Goal: Information Seeking & Learning: Learn about a topic

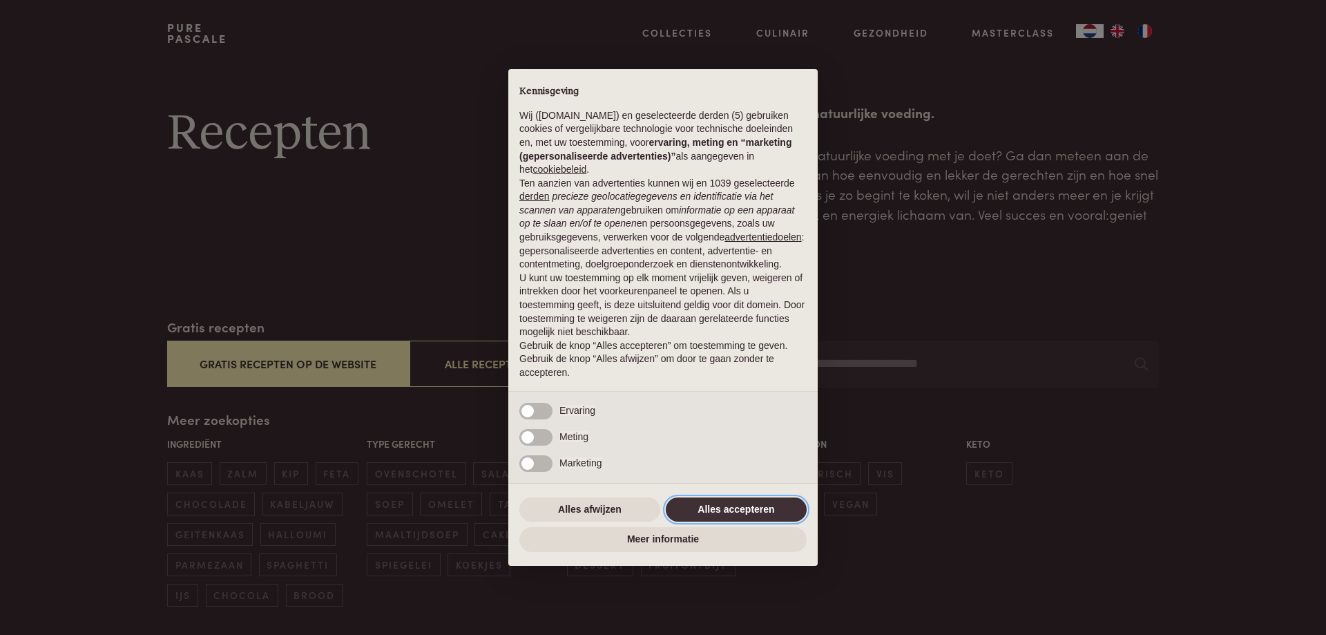
click at [728, 508] on button "Alles accepteren" at bounding box center [736, 509] width 141 height 25
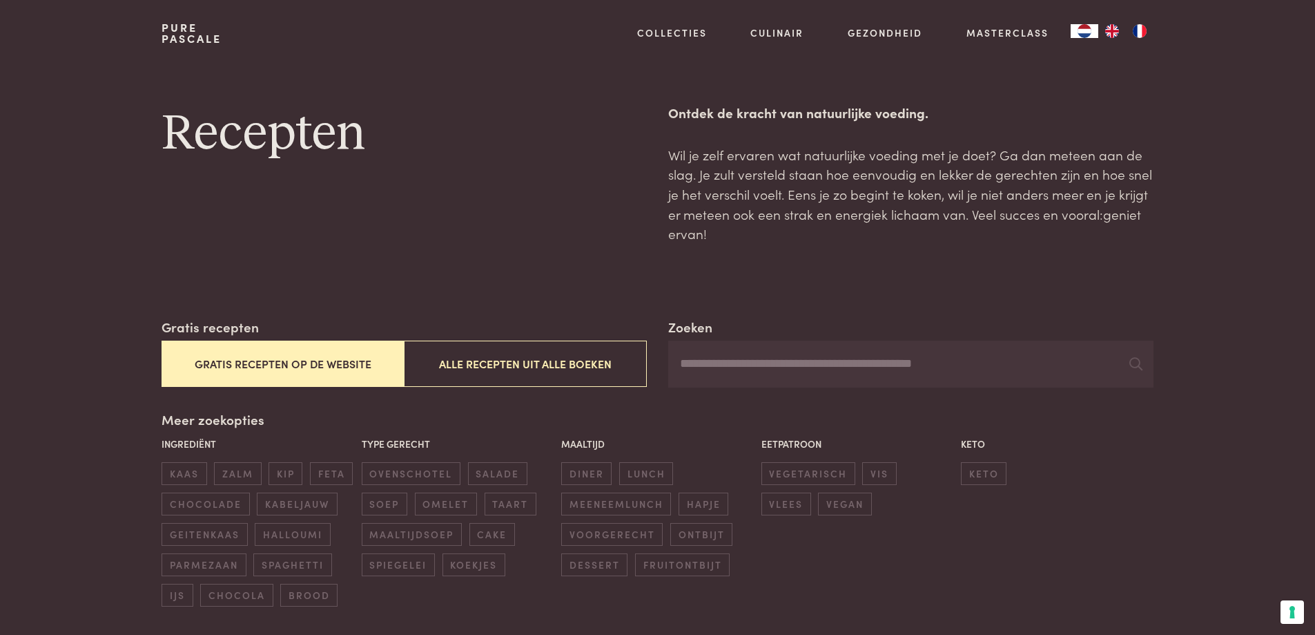
click at [212, 358] on button "Gratis recepten op de website" at bounding box center [283, 363] width 242 height 46
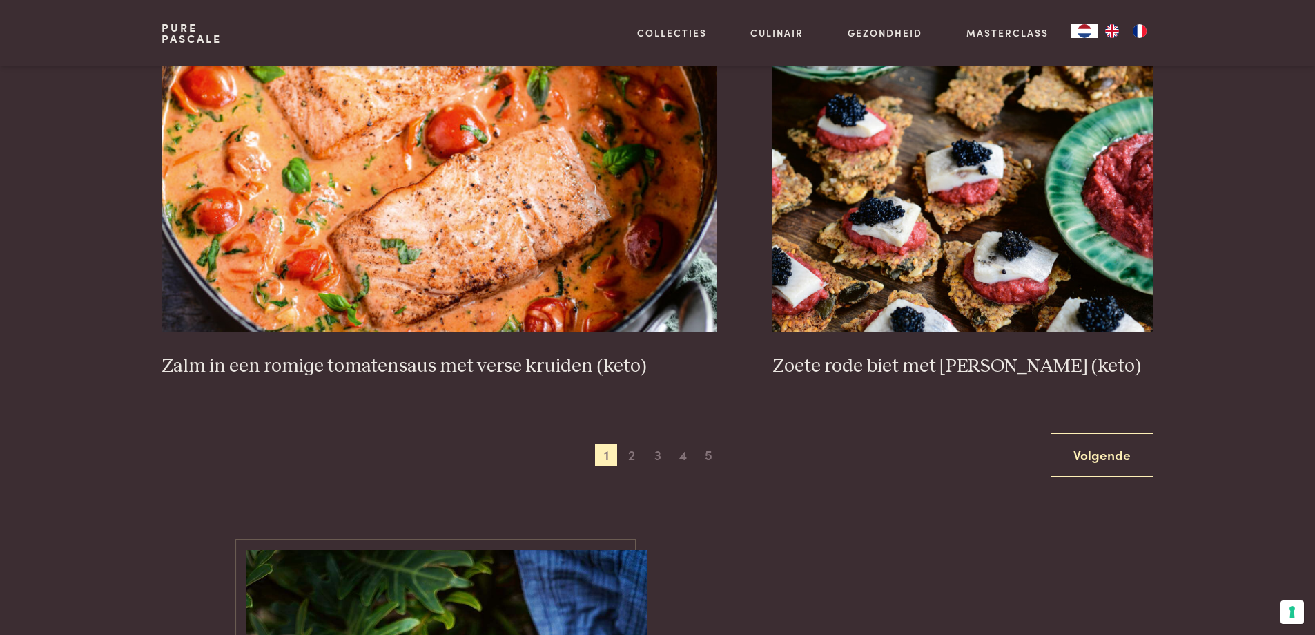
scroll to position [2526, 0]
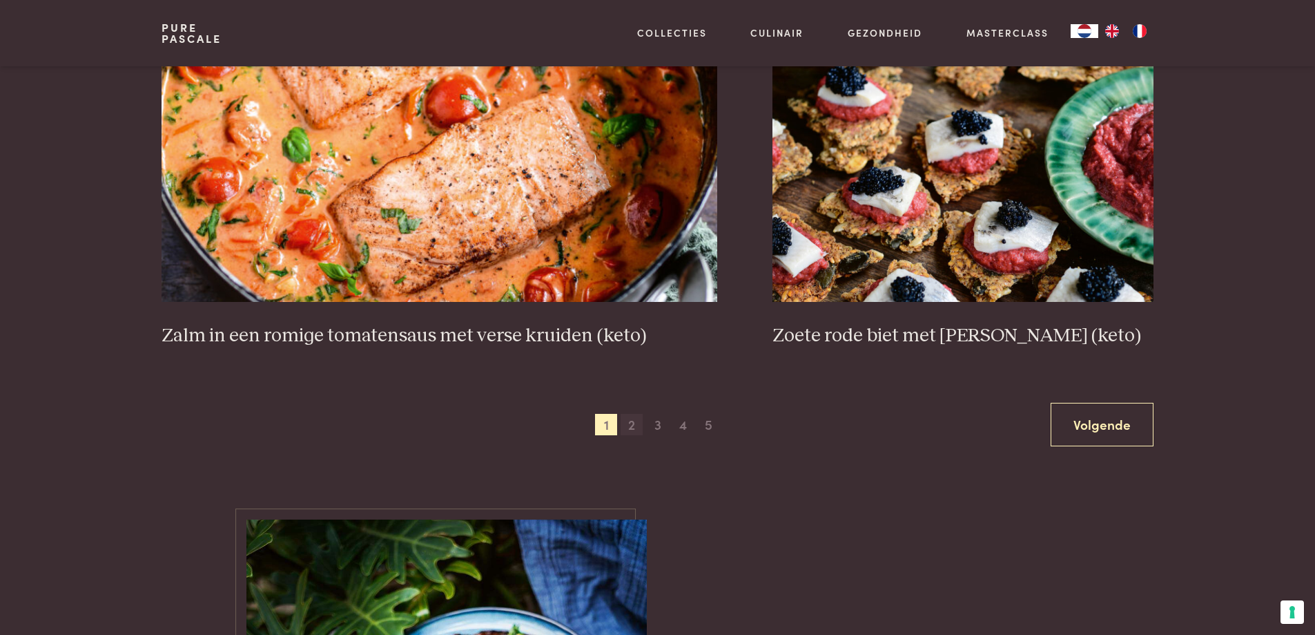
click at [628, 427] on span "2" at bounding box center [632, 425] width 22 height 22
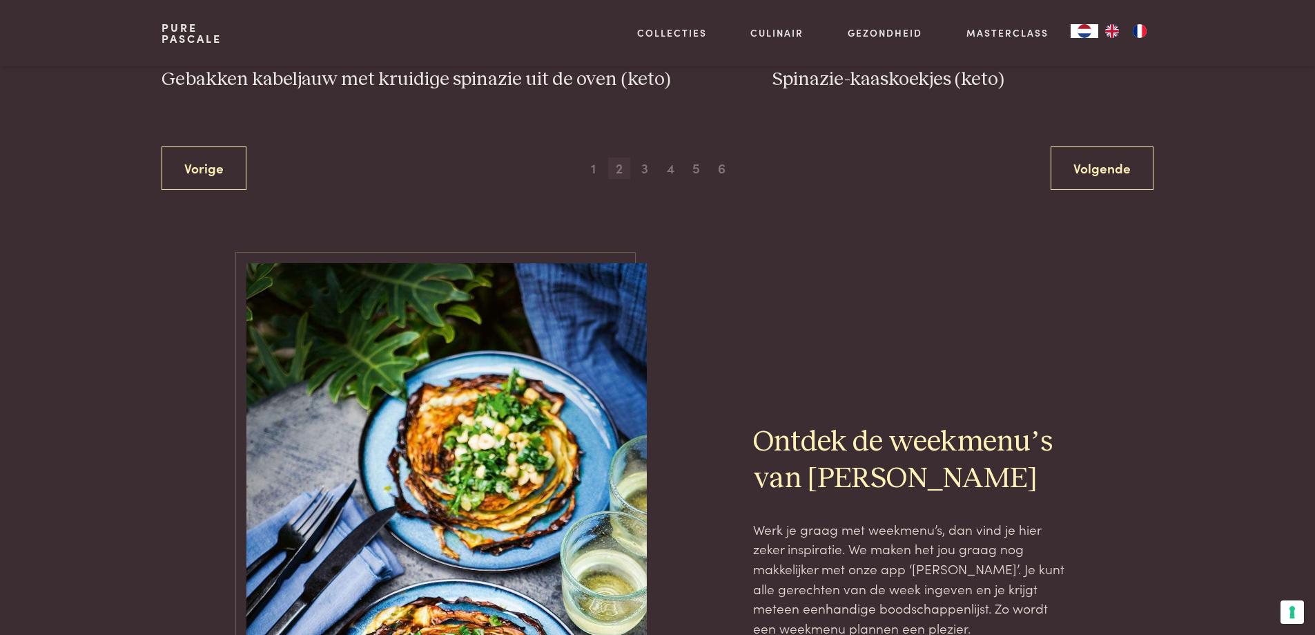
scroll to position [2803, 0]
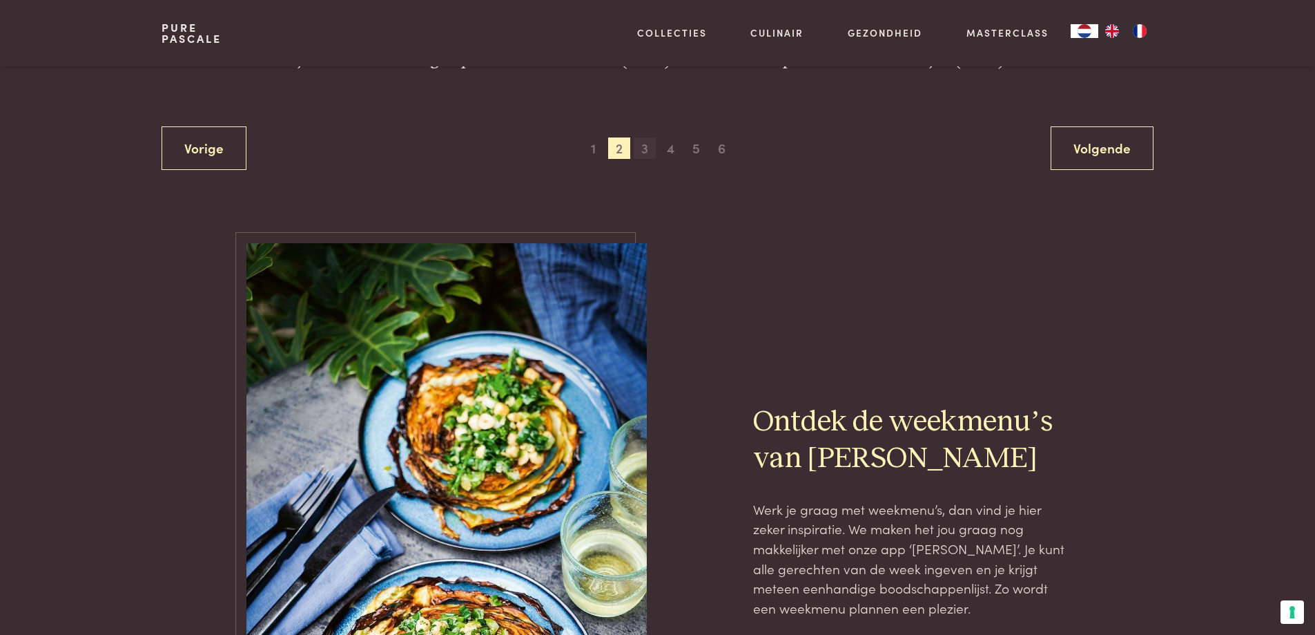
click at [644, 151] on span "3" at bounding box center [645, 148] width 22 height 22
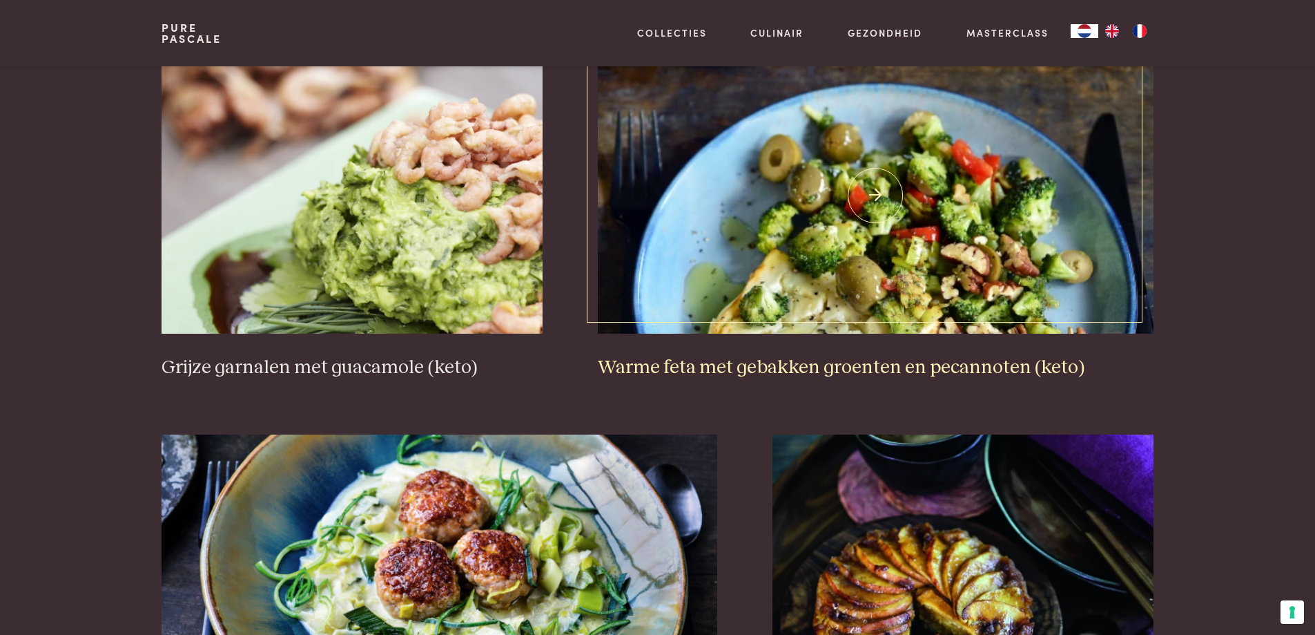
scroll to position [2181, 0]
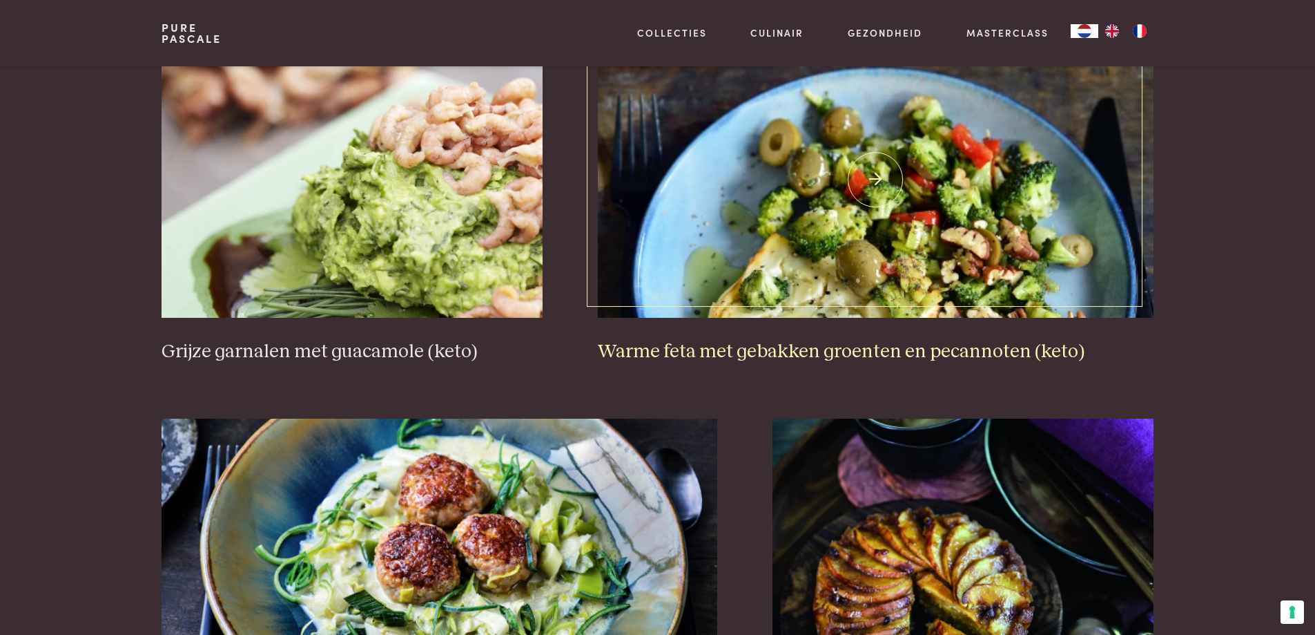
click at [815, 270] on img at bounding box center [876, 179] width 556 height 276
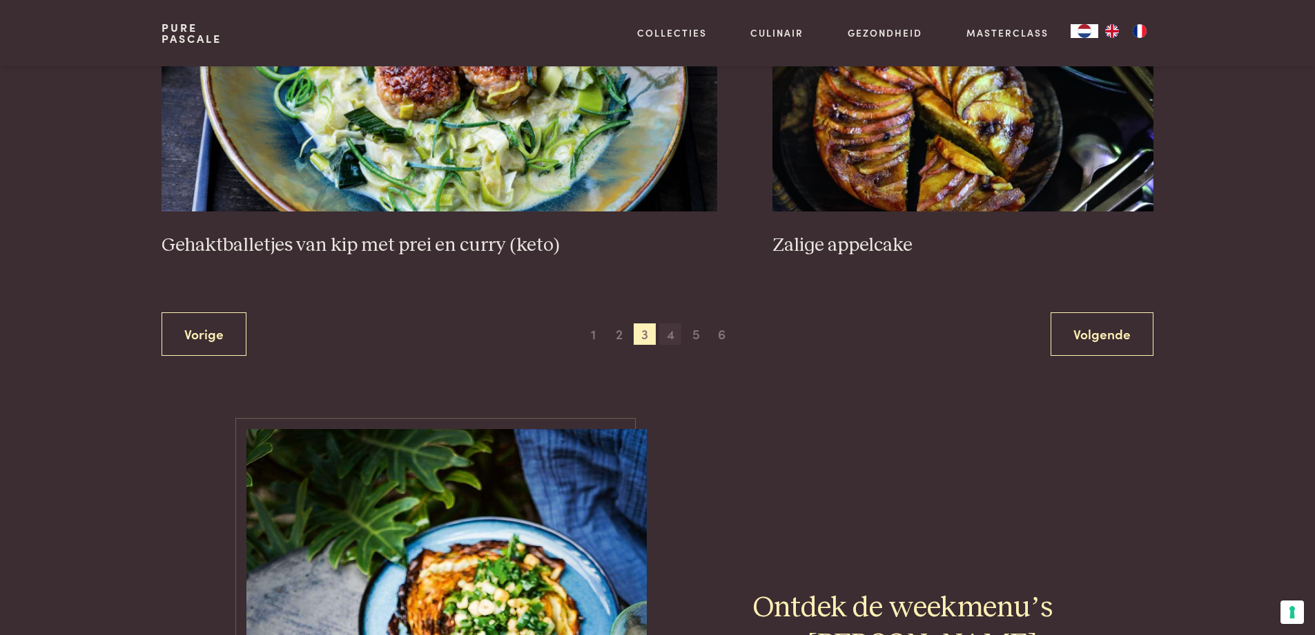
click at [669, 331] on span "4" at bounding box center [670, 334] width 22 height 22
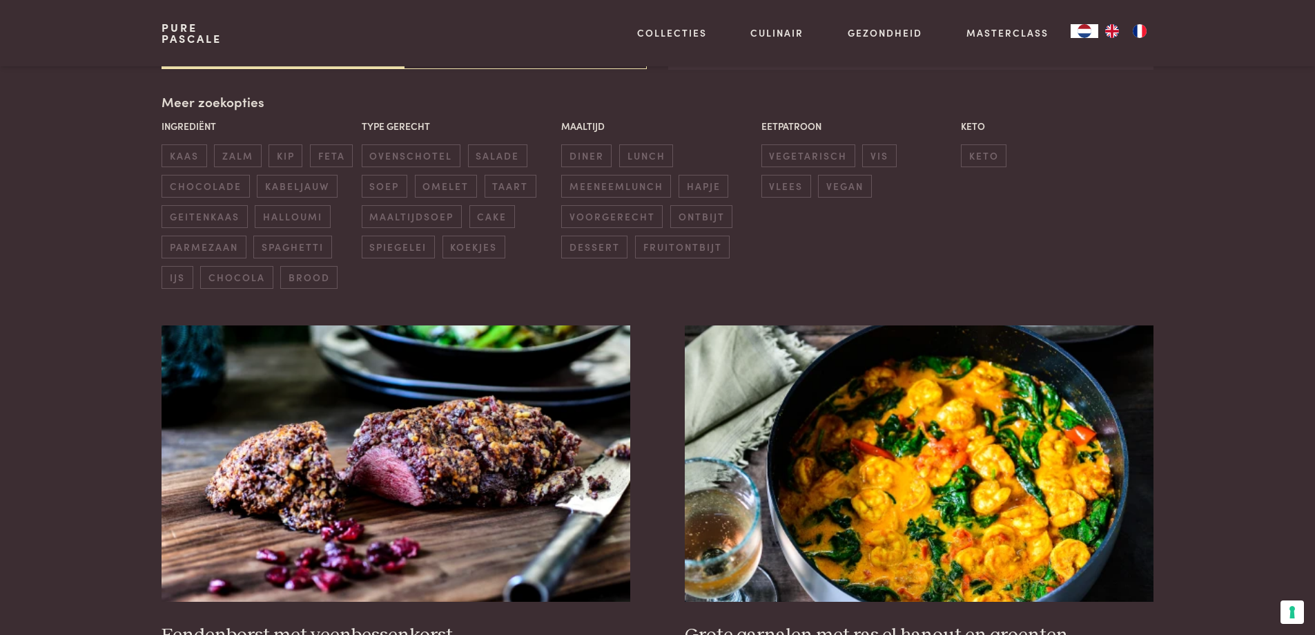
scroll to position [317, 0]
click at [1139, 31] on img "FR" at bounding box center [1140, 31] width 17 height 14
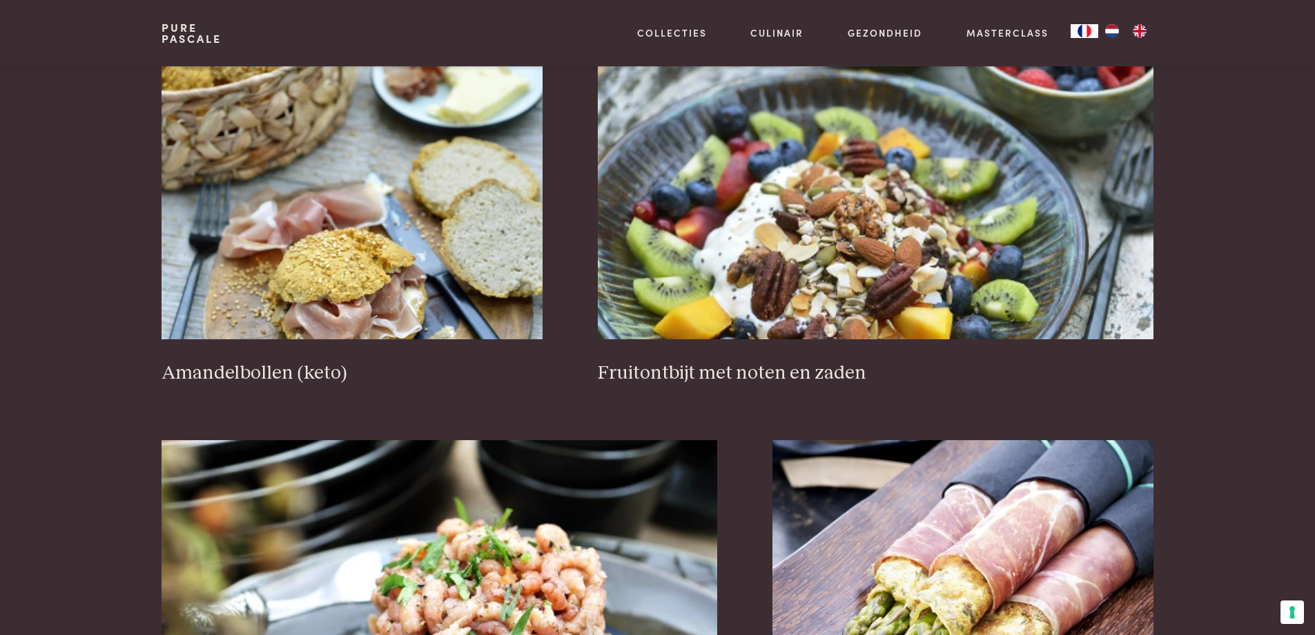
scroll to position [2388, 0]
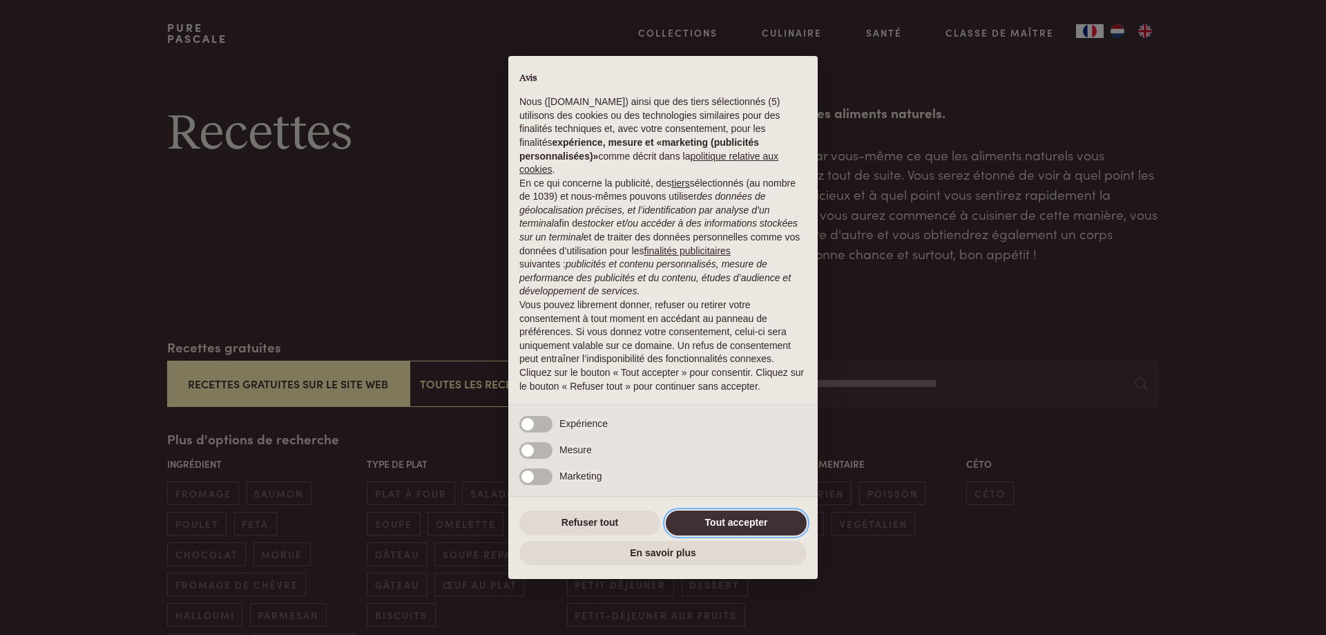
click at [716, 518] on button "Tout accepter" at bounding box center [736, 522] width 141 height 25
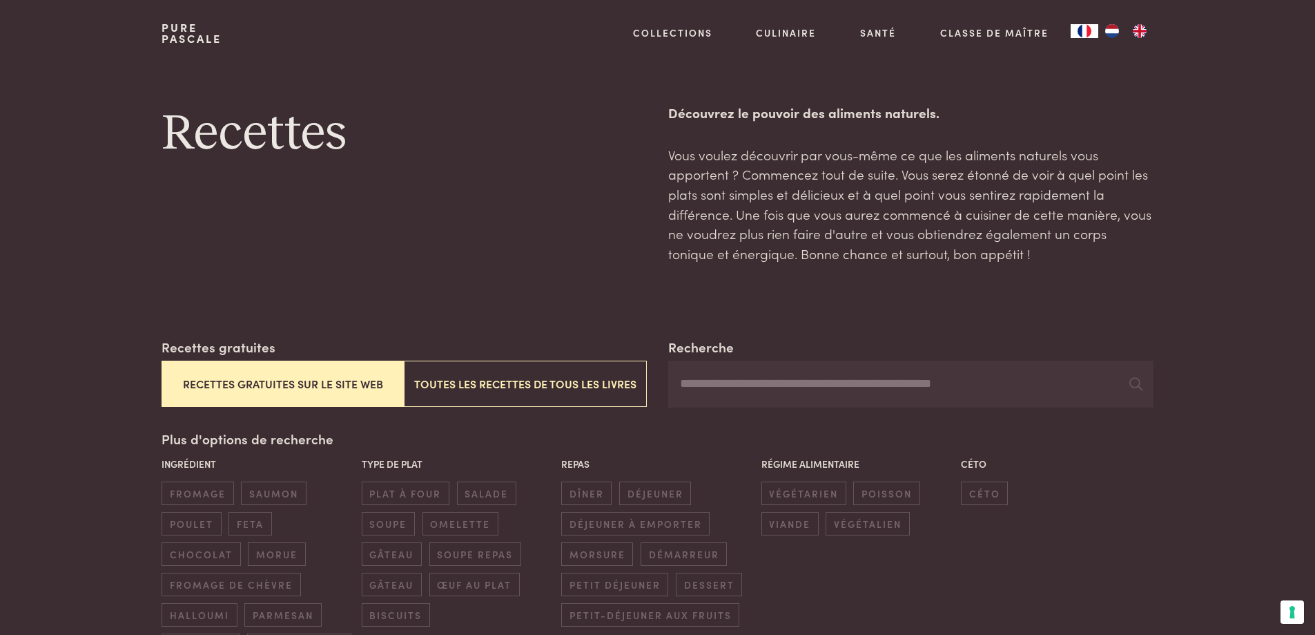
click at [280, 374] on button "Recettes gratuites sur le site web" at bounding box center [283, 383] width 242 height 46
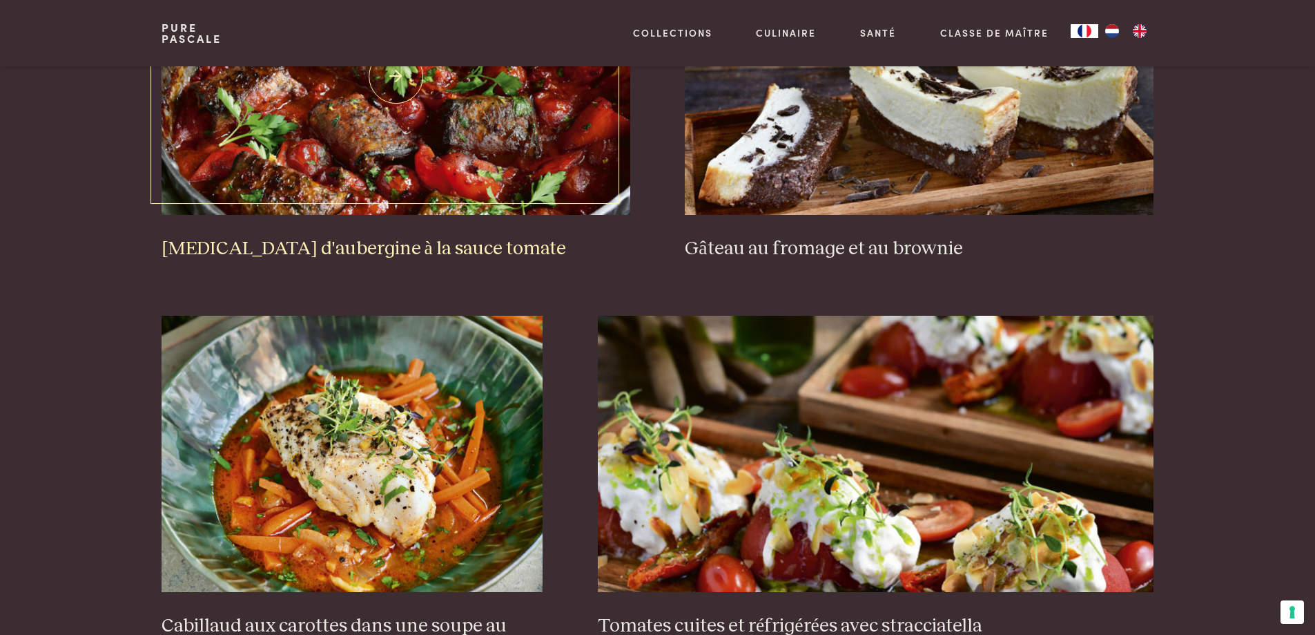
scroll to position [889, 0]
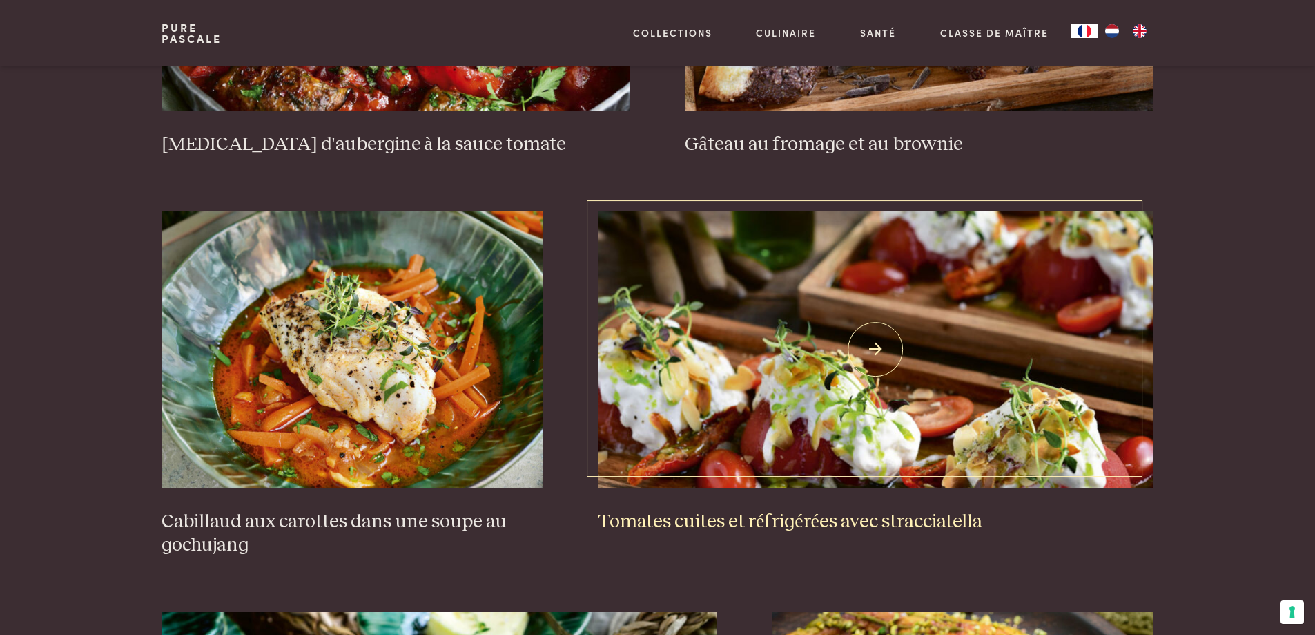
click at [705, 455] on img at bounding box center [876, 349] width 556 height 276
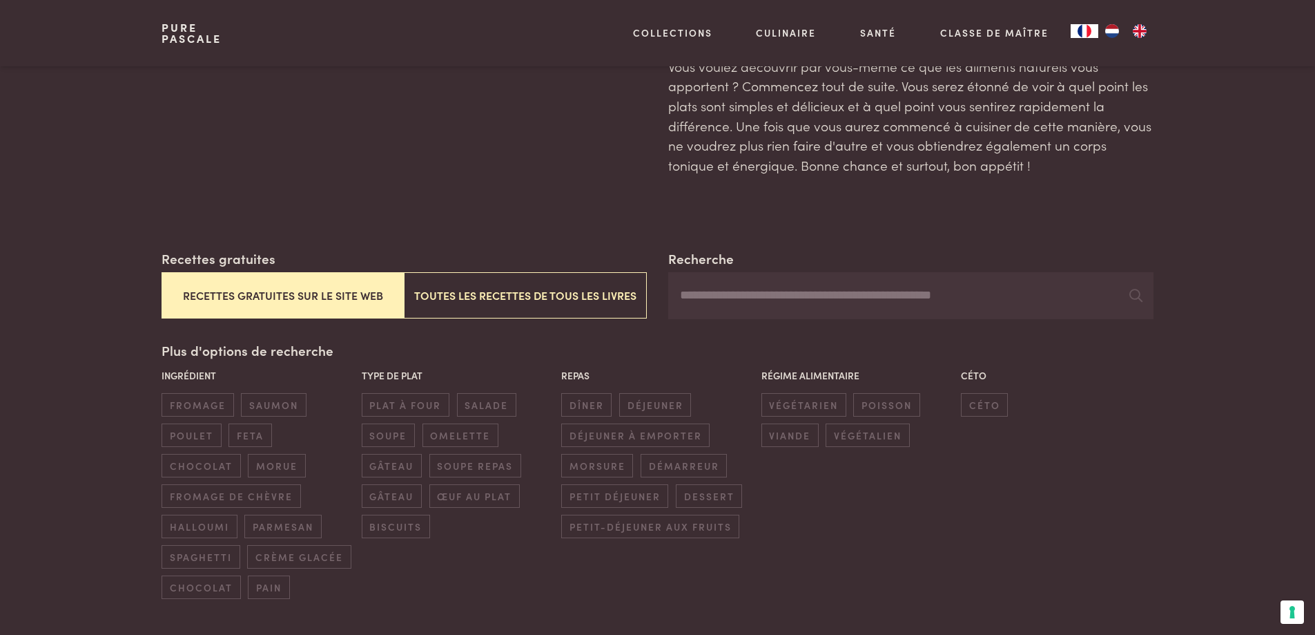
scroll to position [0, 0]
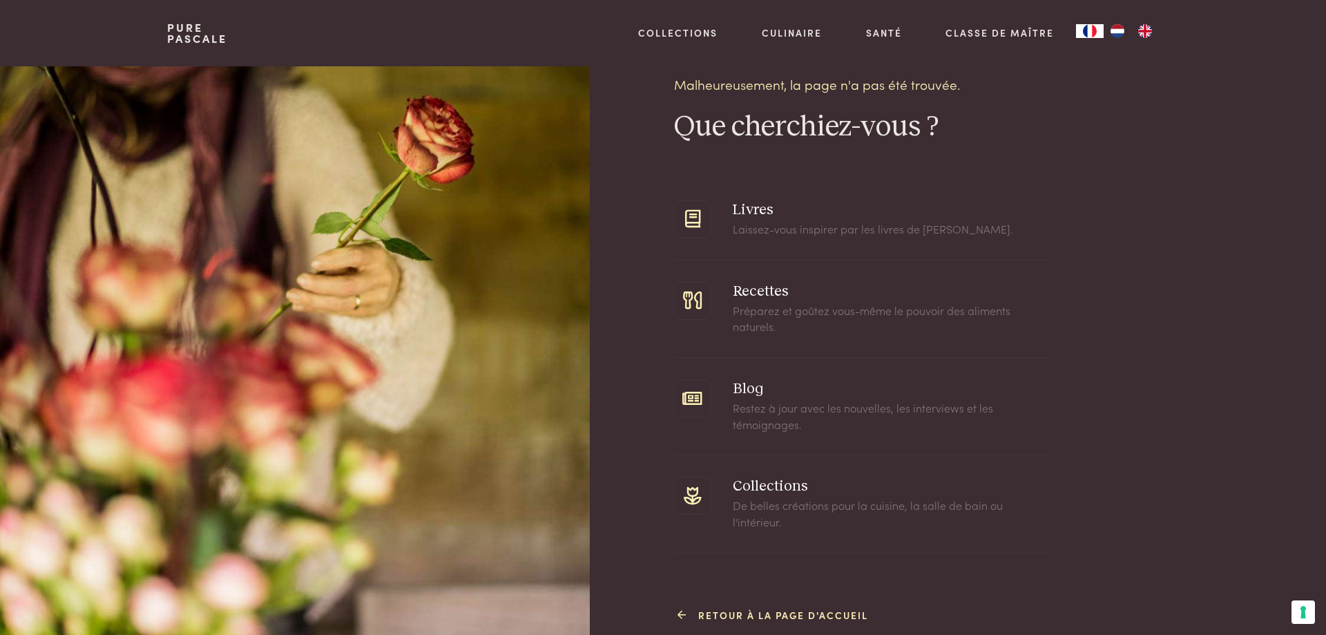
click at [685, 616] on icon at bounding box center [682, 615] width 10 height 14
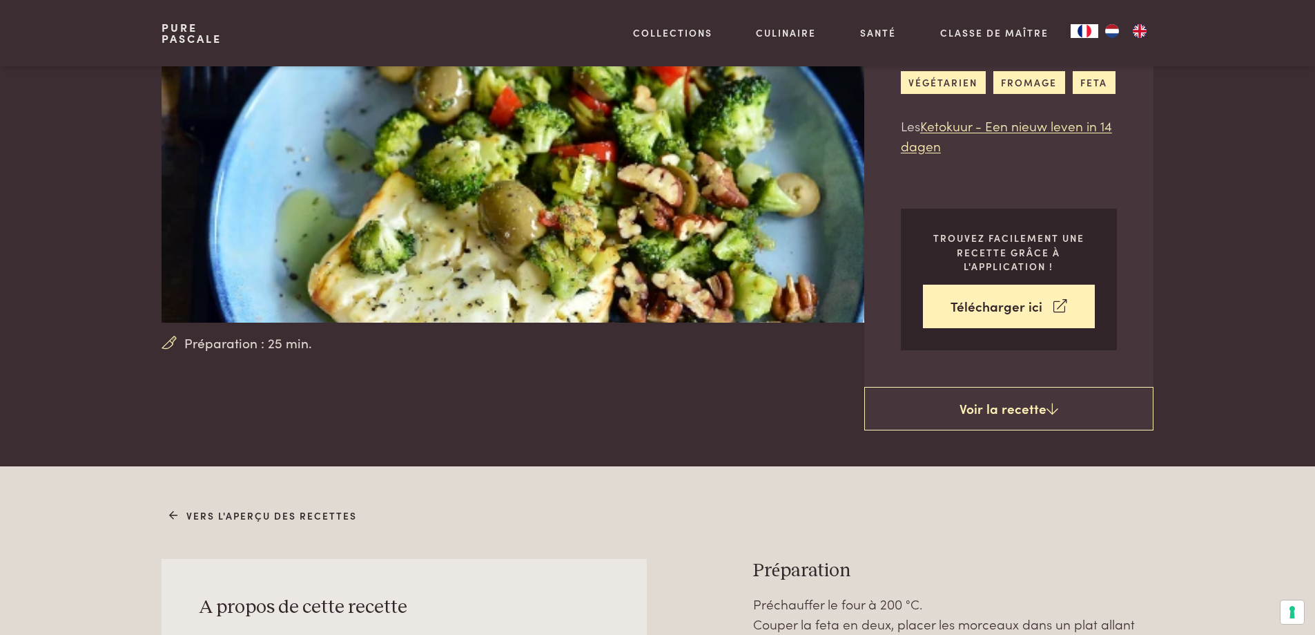
scroll to position [207, 0]
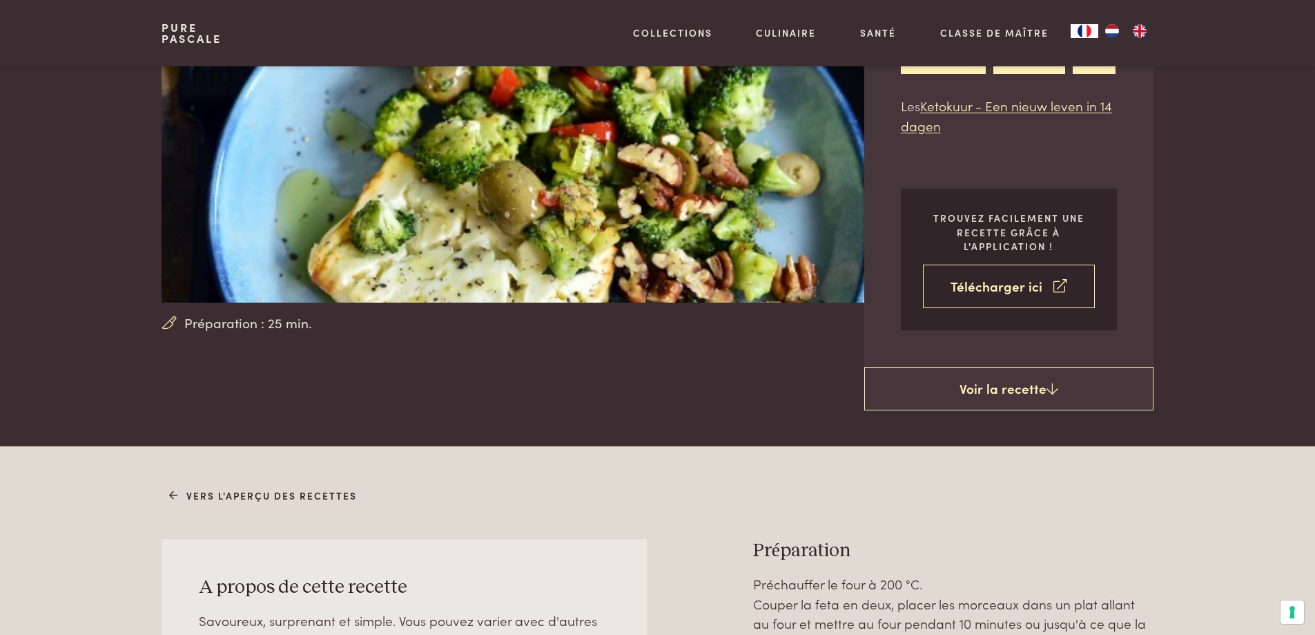
click at [997, 277] on link "Télécharger ici" at bounding box center [1009, 285] width 172 height 43
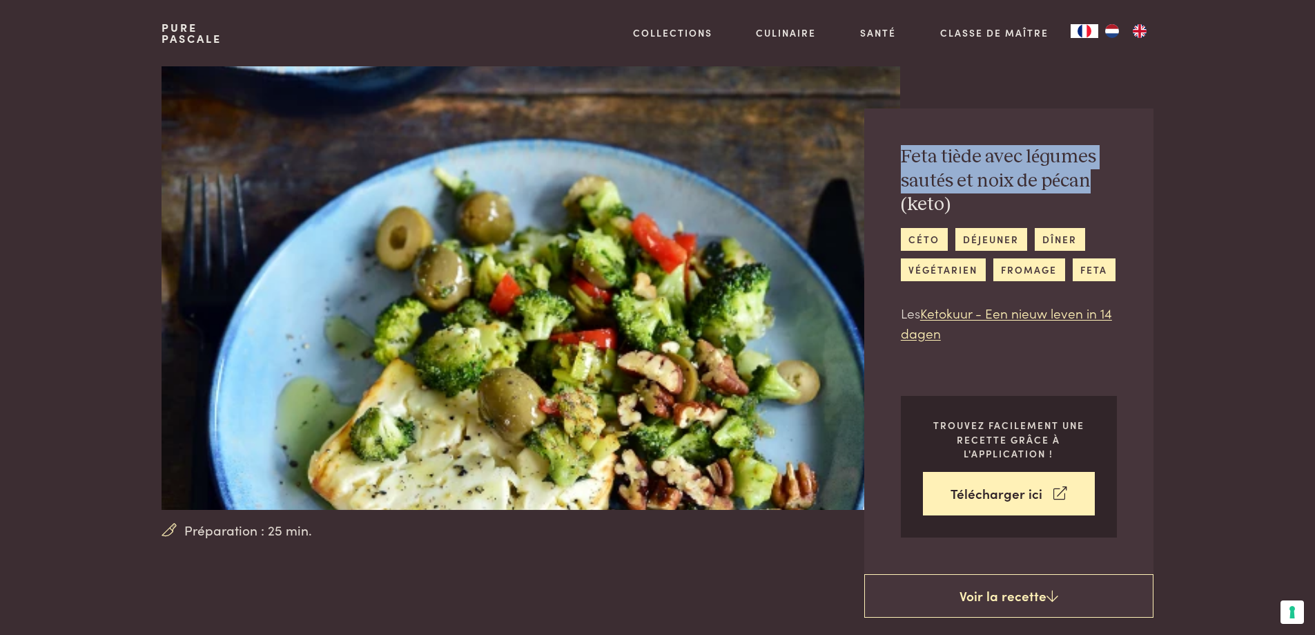
drag, startPoint x: 902, startPoint y: 154, endPoint x: 1092, endPoint y: 184, distance: 193.0
click at [1092, 184] on h2 "Feta tiède avec légumes sautés et noix de pécan (keto)" at bounding box center [1009, 181] width 216 height 72
copy h2 "Feta tiède avec légumes sautés et noix de pécan"
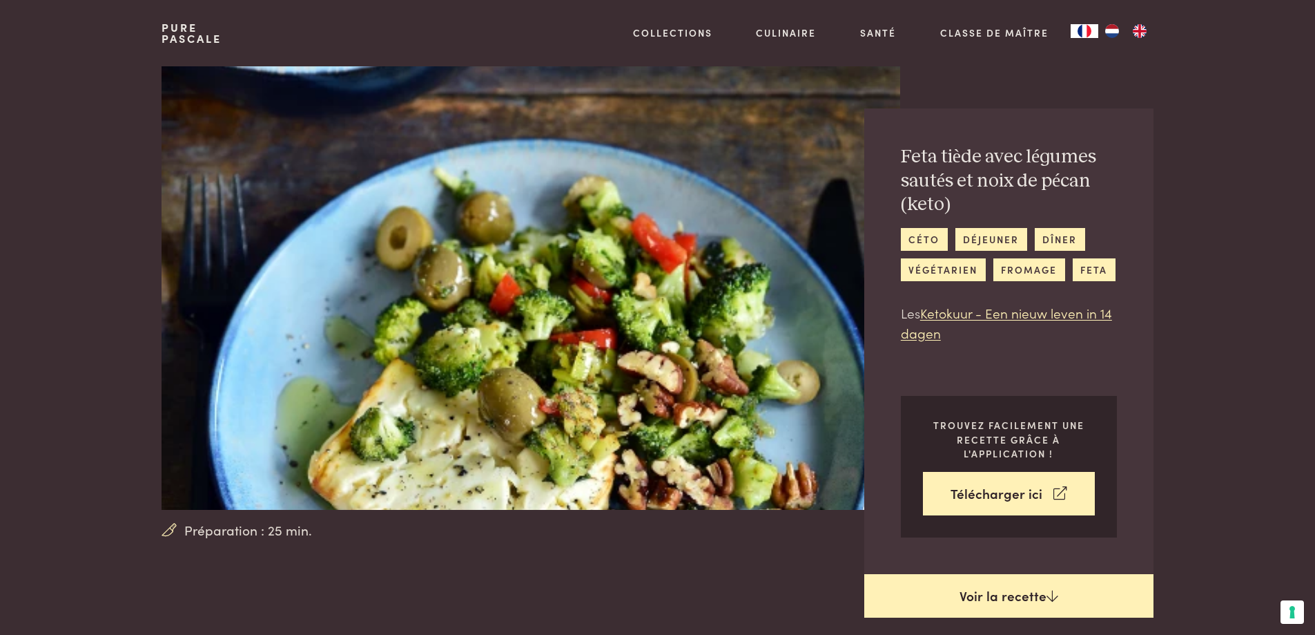
click at [930, 585] on link "Voir la recette" at bounding box center [1008, 596] width 289 height 44
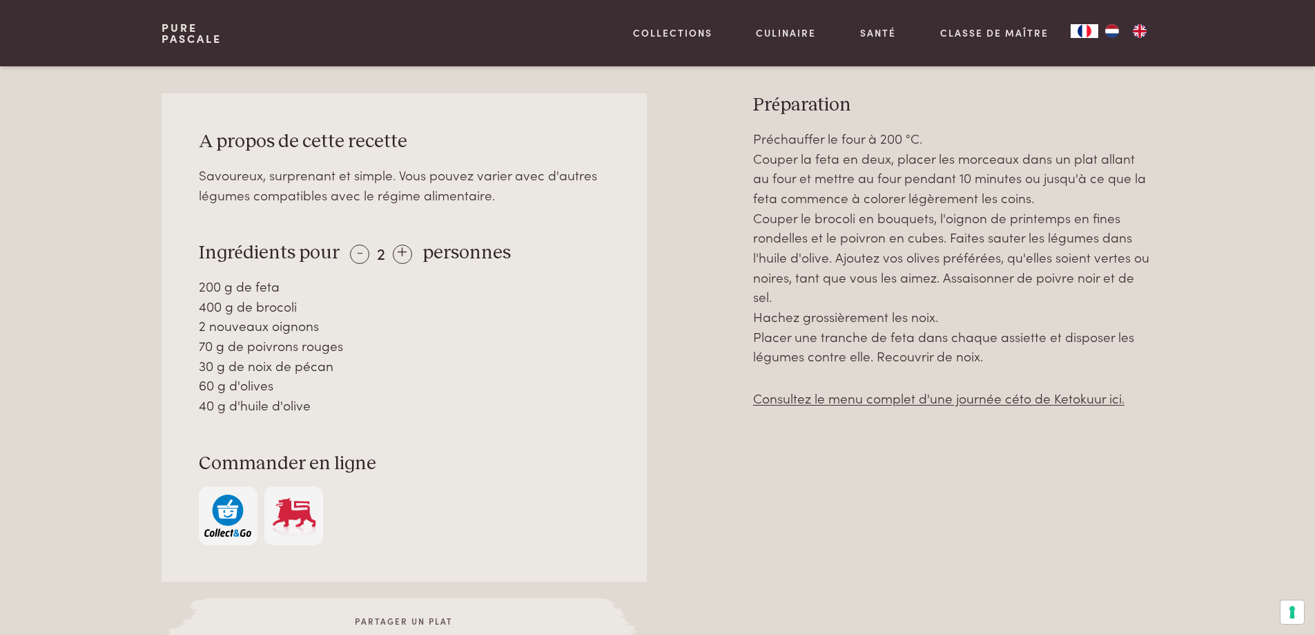
scroll to position [653, 0]
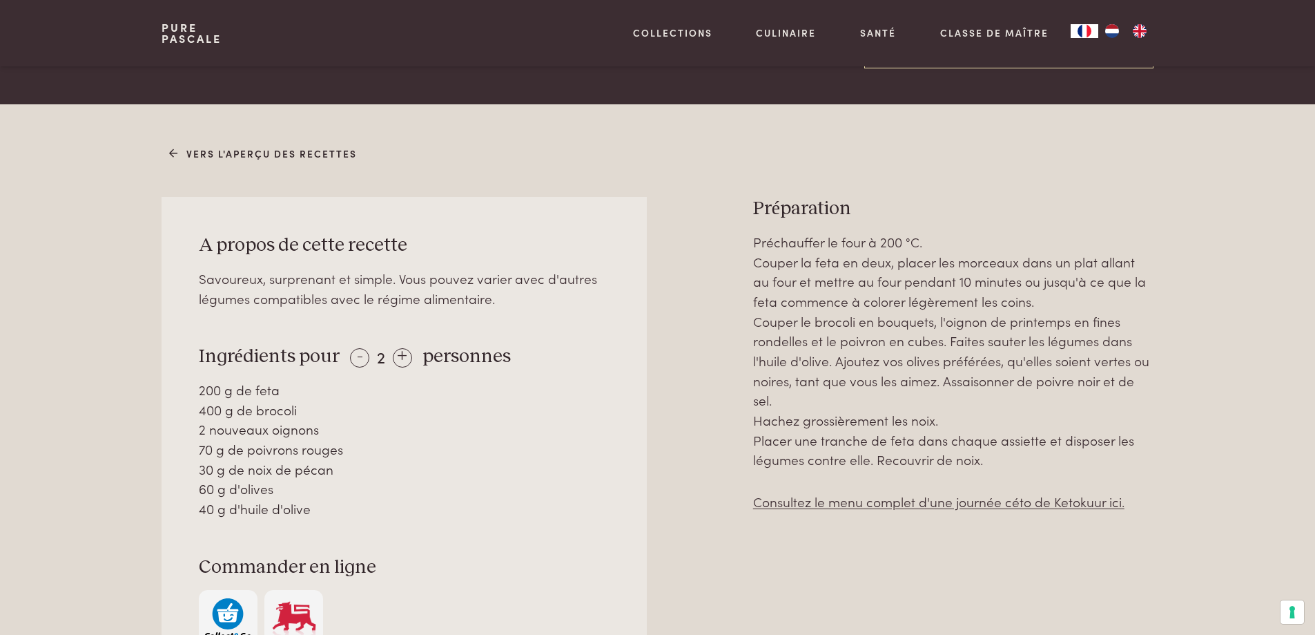
scroll to position [552, 0]
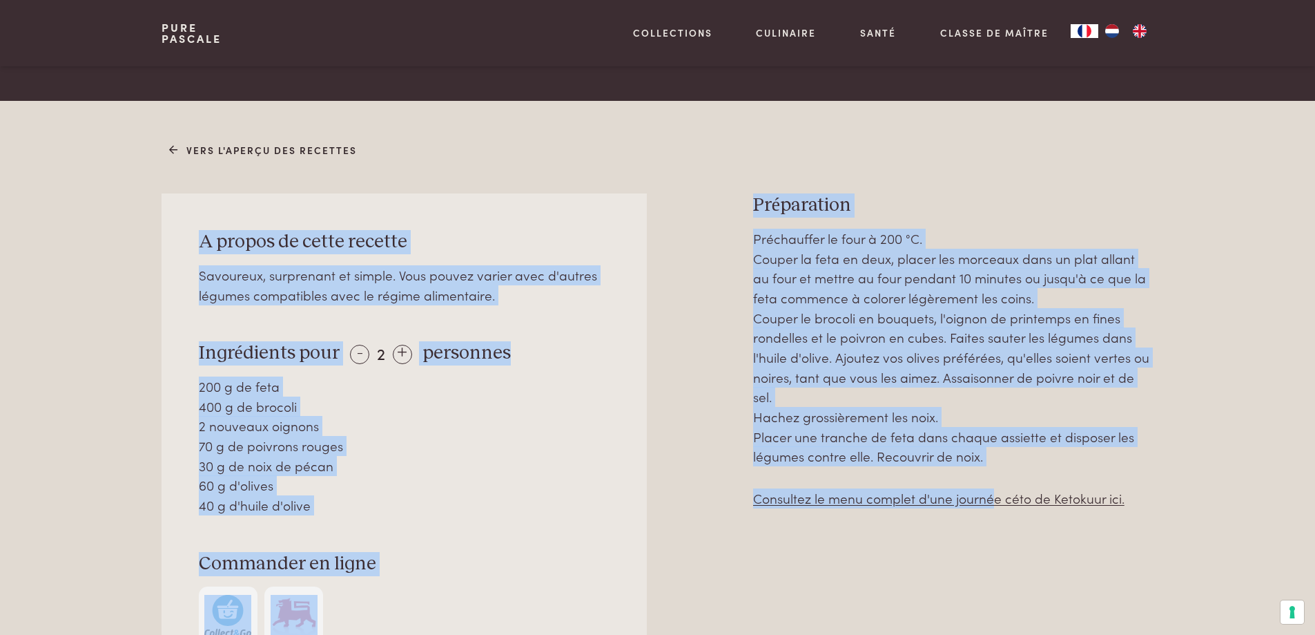
drag, startPoint x: 199, startPoint y: 240, endPoint x: 920, endPoint y: 462, distance: 754.1
click at [989, 554] on div "A propos de cette recette Savoureux, surprenant et simple. Vous pouvez varier a…" at bounding box center [657, 483] width 991 height 581
copy div "A propos de cette recette Savoureux, surprenant et simple. Vous pouvez varier a…"
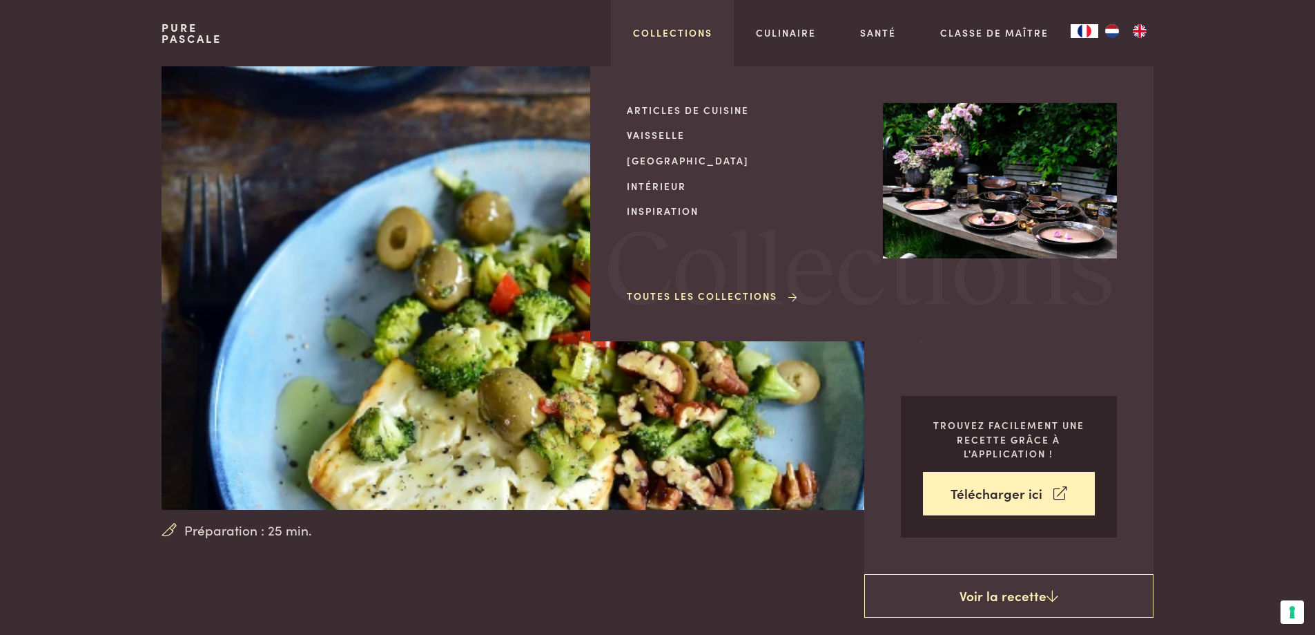
click at [686, 36] on link "Collections" at bounding box center [672, 33] width 79 height 14
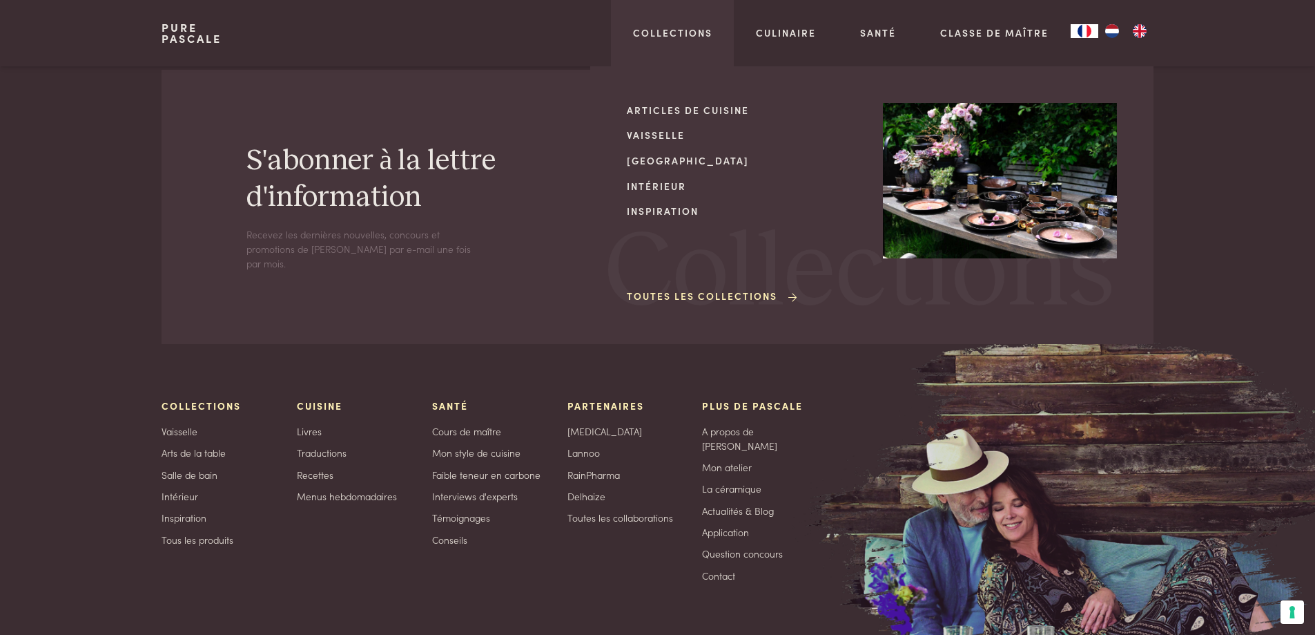
scroll to position [2209, 0]
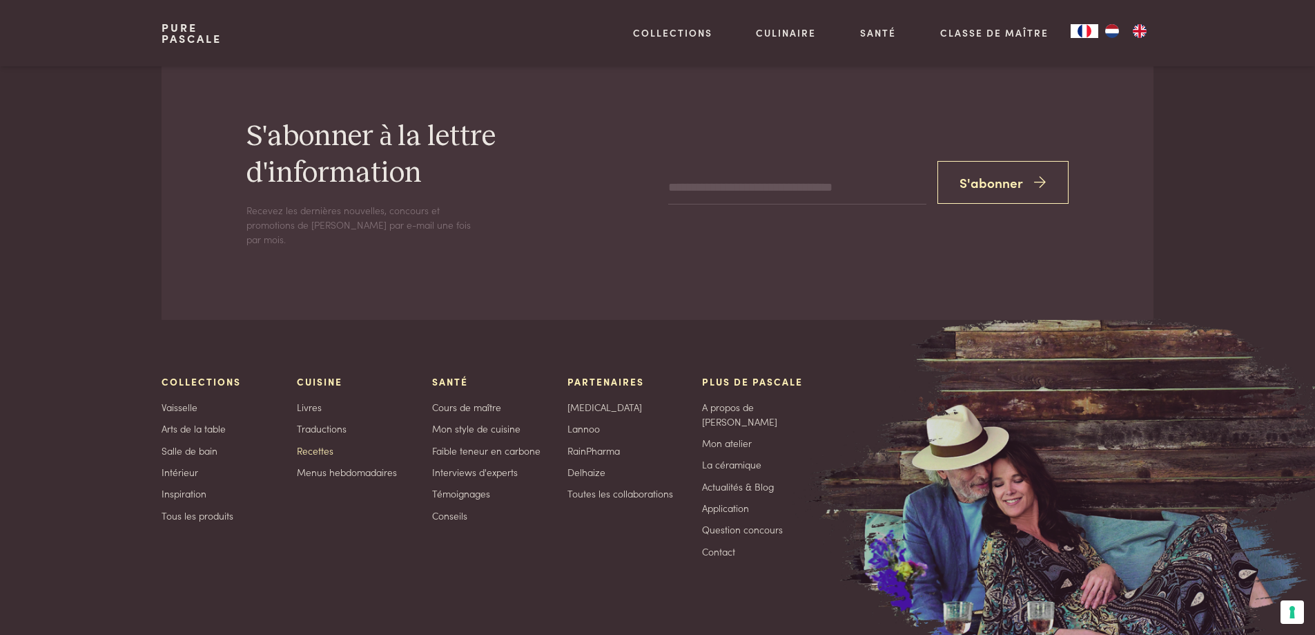
click at [320, 448] on link "Recettes" at bounding box center [315, 450] width 37 height 14
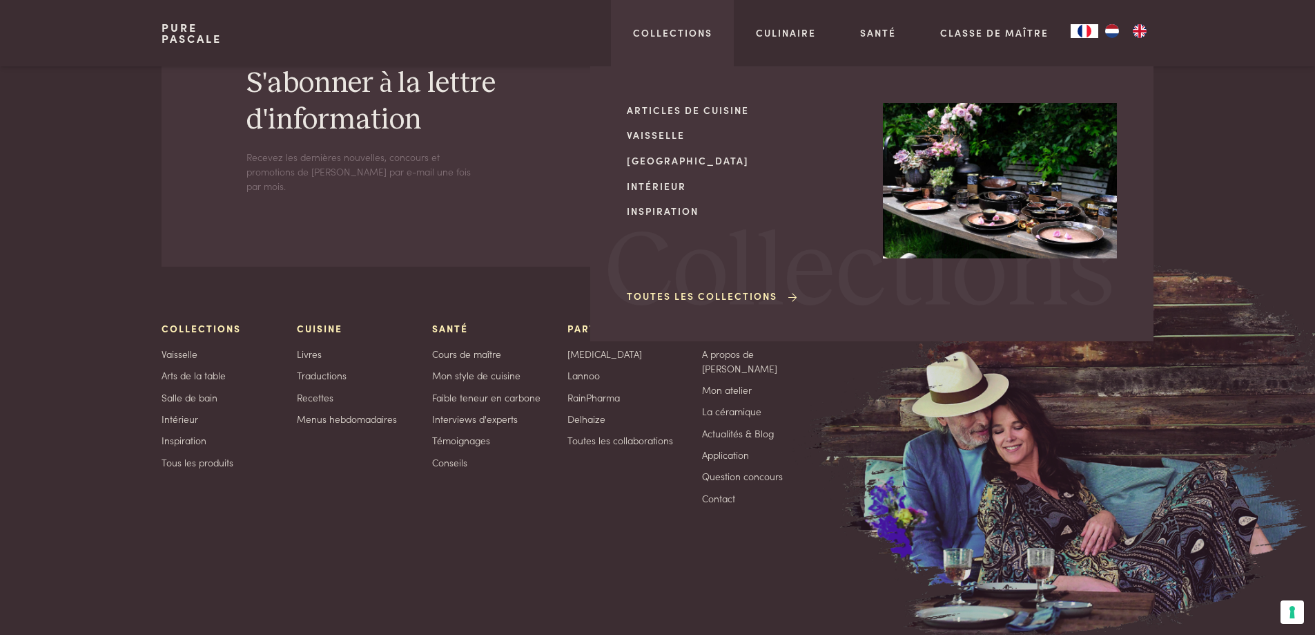
scroll to position [2316, 0]
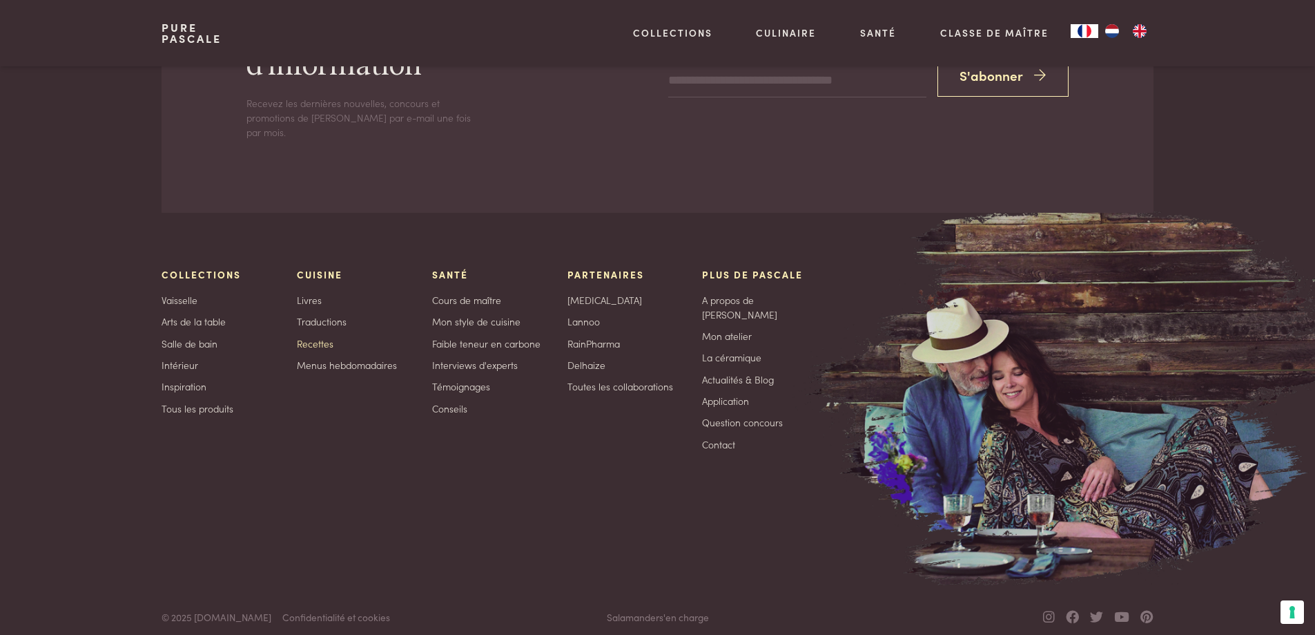
click at [322, 347] on link "Recettes" at bounding box center [315, 343] width 37 height 14
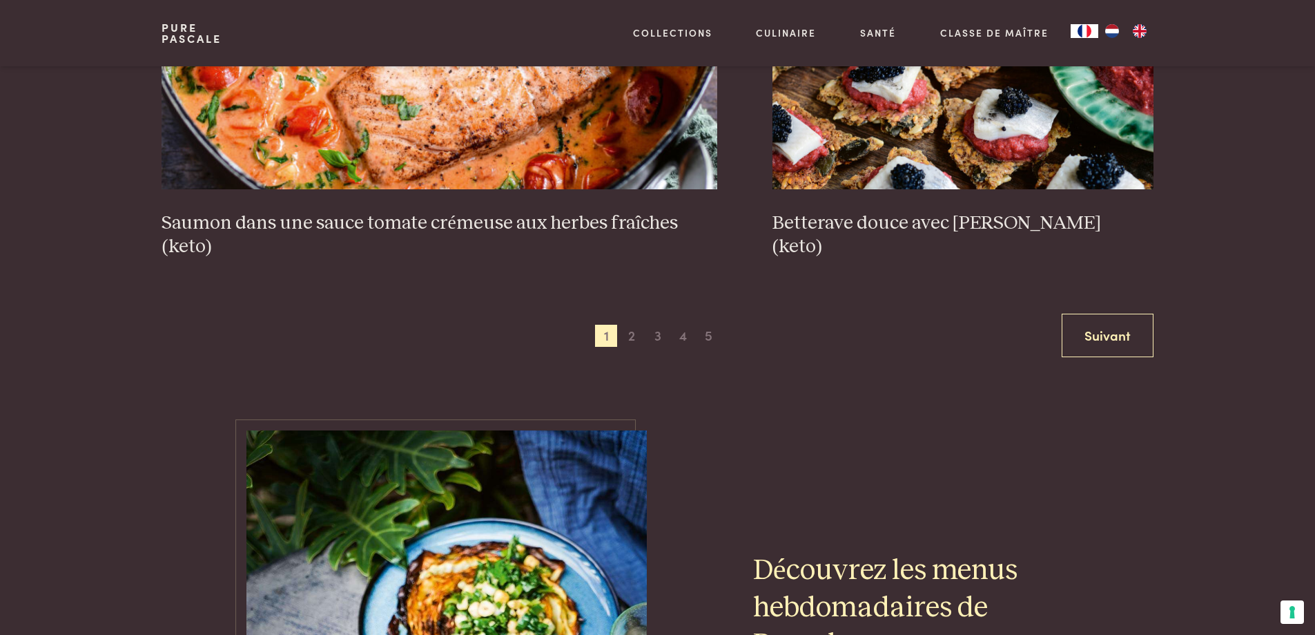
scroll to position [2900, 0]
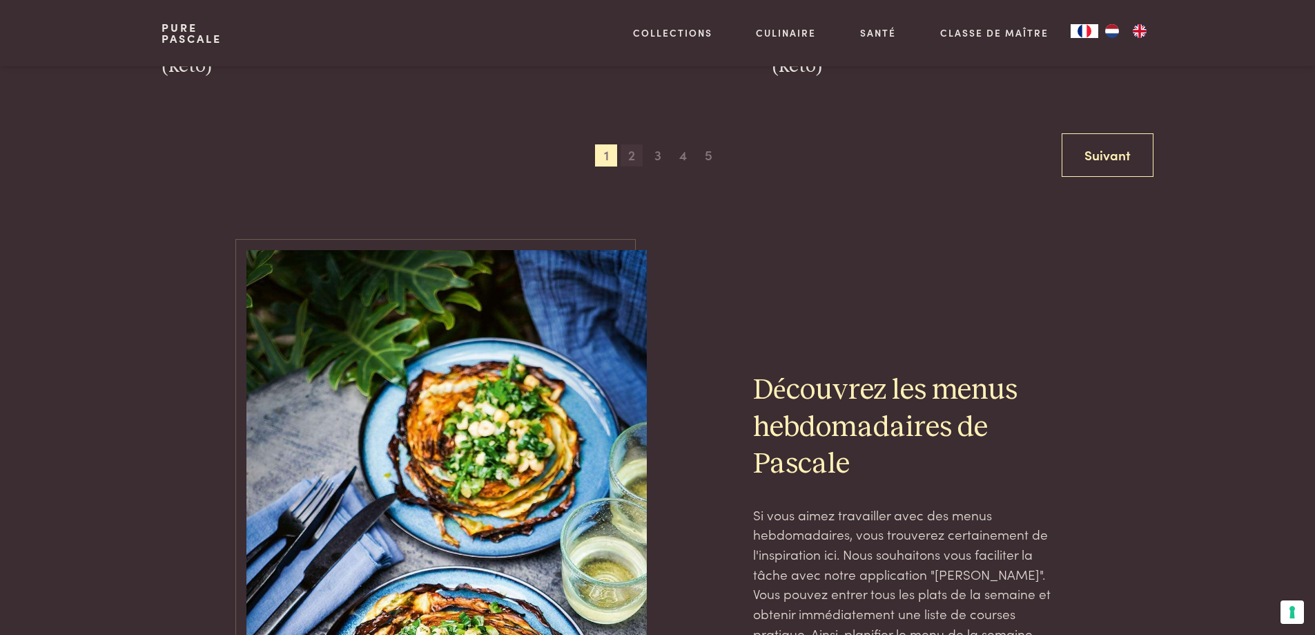
click at [632, 162] on span "2" at bounding box center [632, 155] width 22 height 22
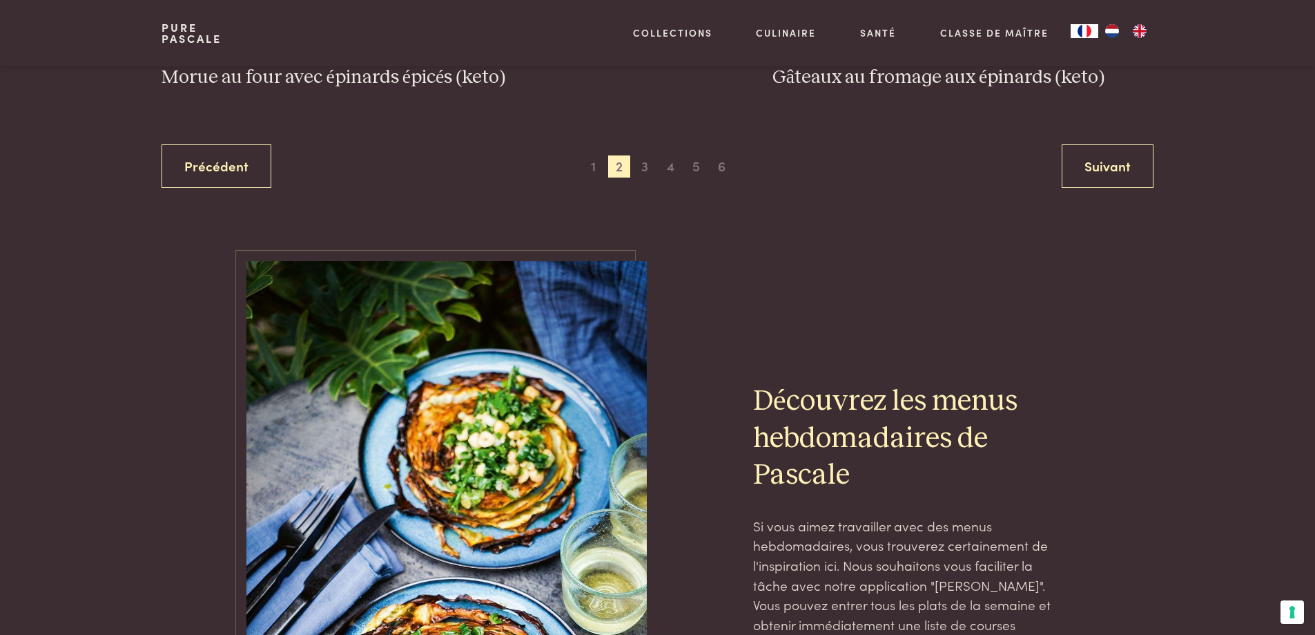
scroll to position [2892, 0]
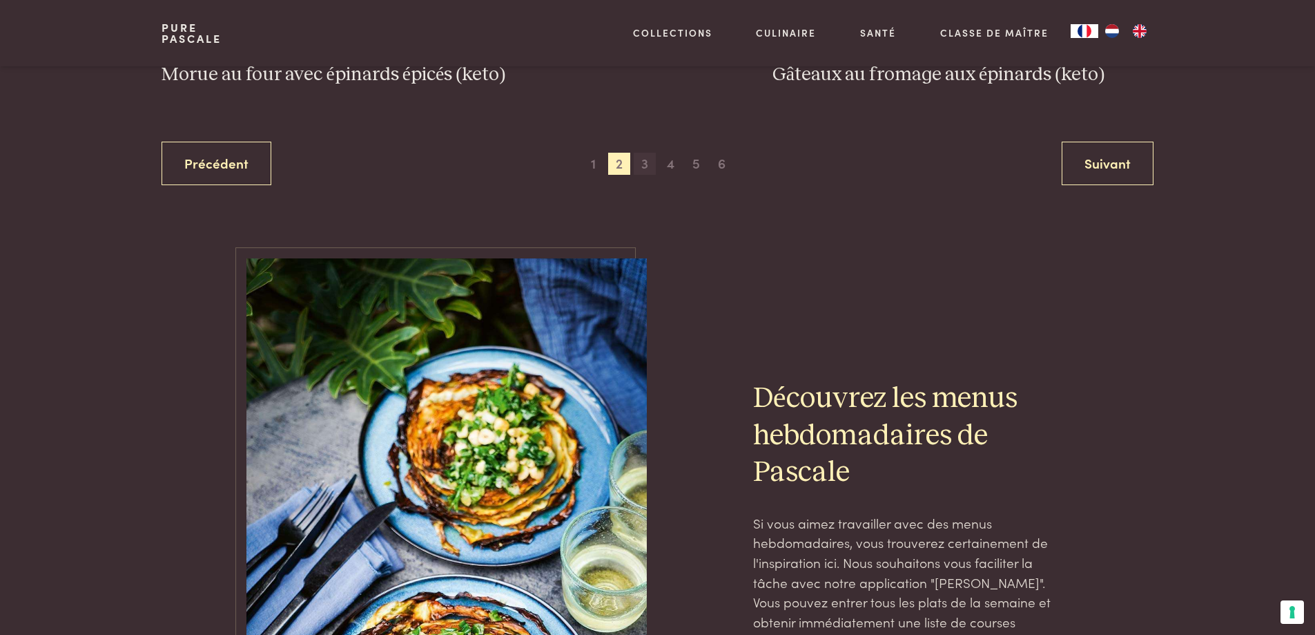
click at [644, 168] on span "3" at bounding box center [645, 164] width 22 height 22
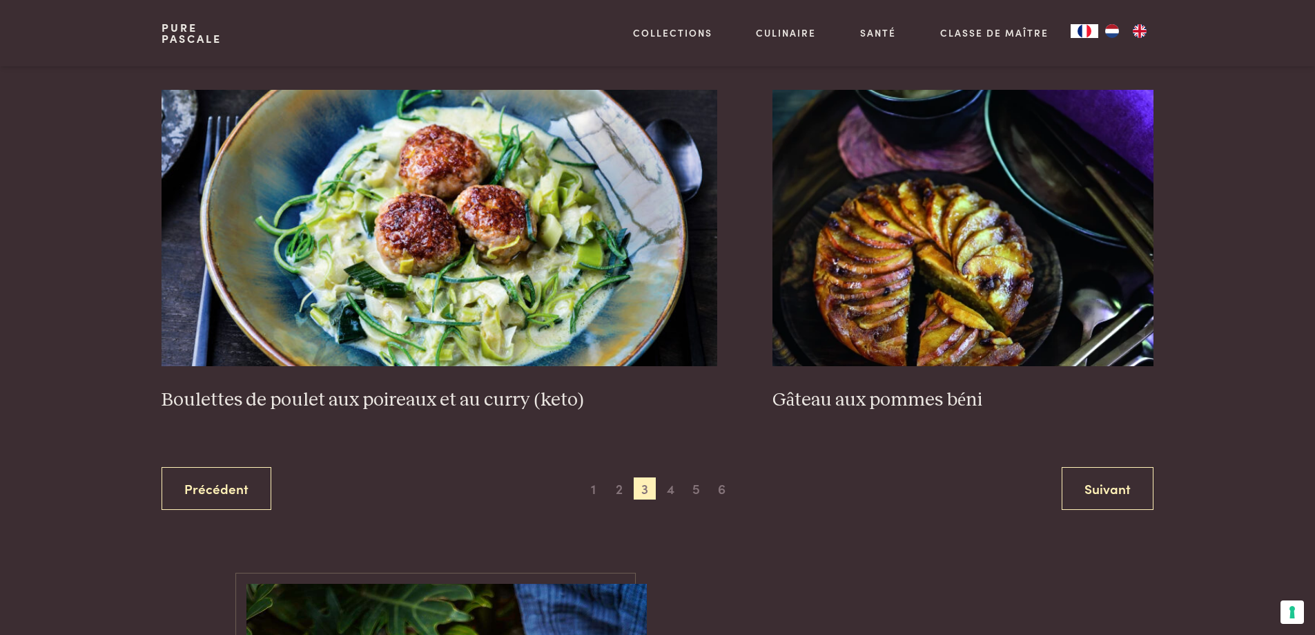
scroll to position [2615, 0]
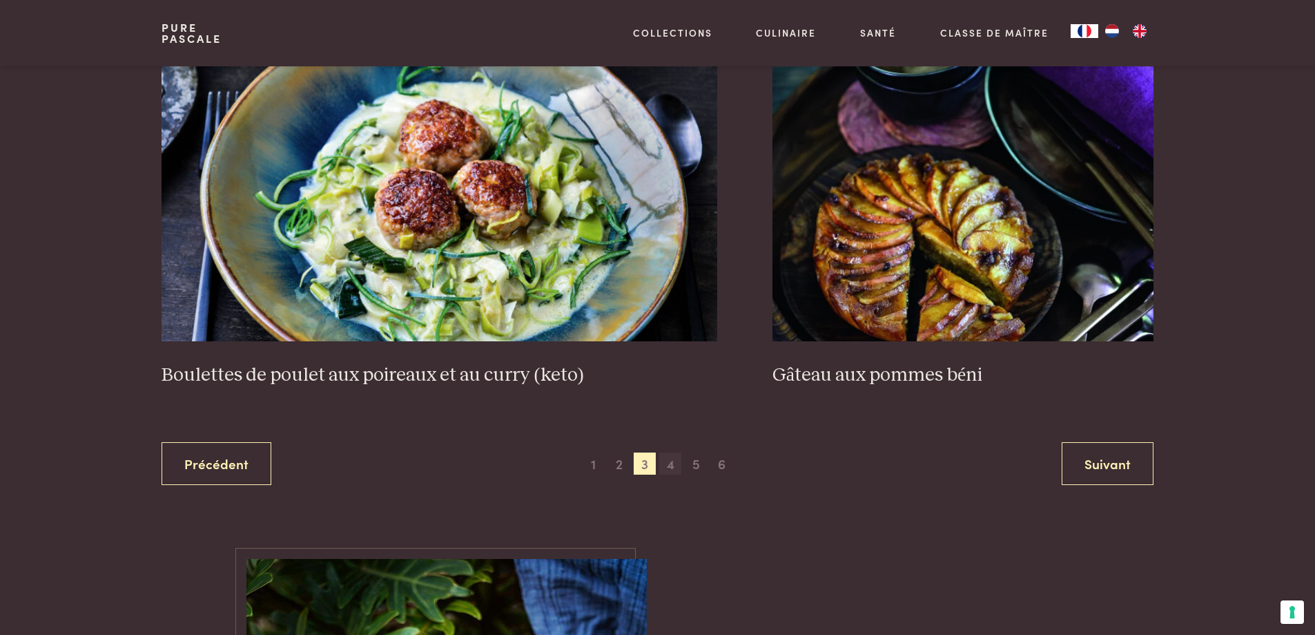
click at [672, 461] on span "4" at bounding box center [670, 463] width 22 height 22
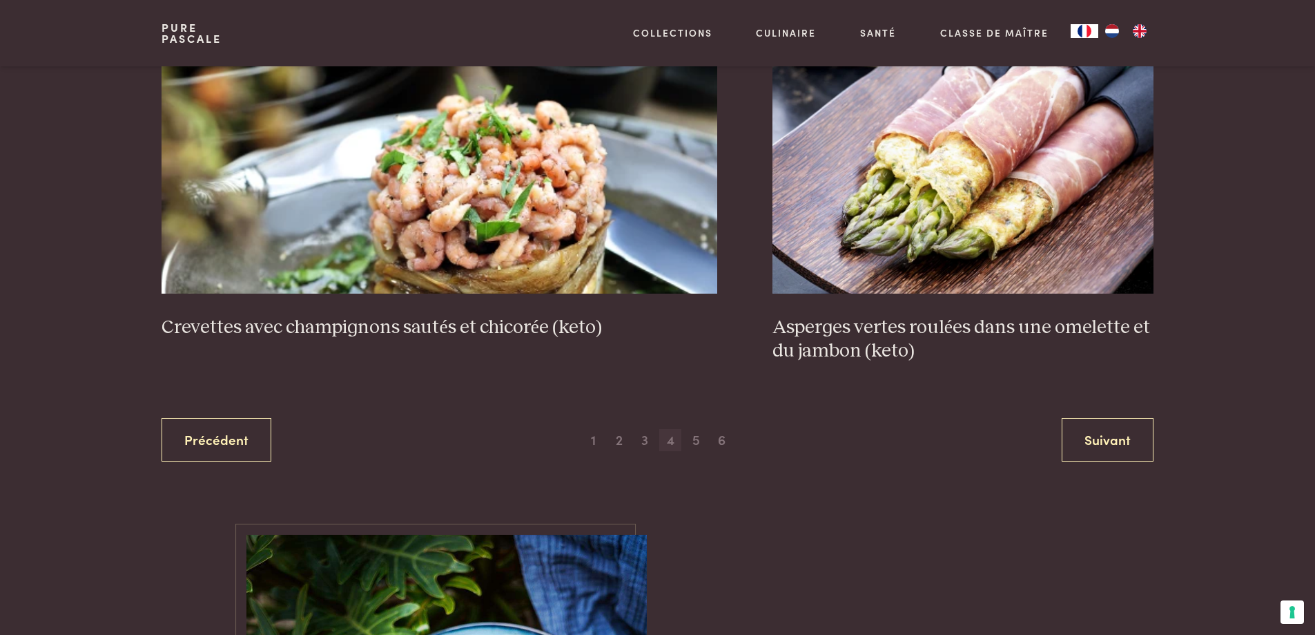
scroll to position [2892, 0]
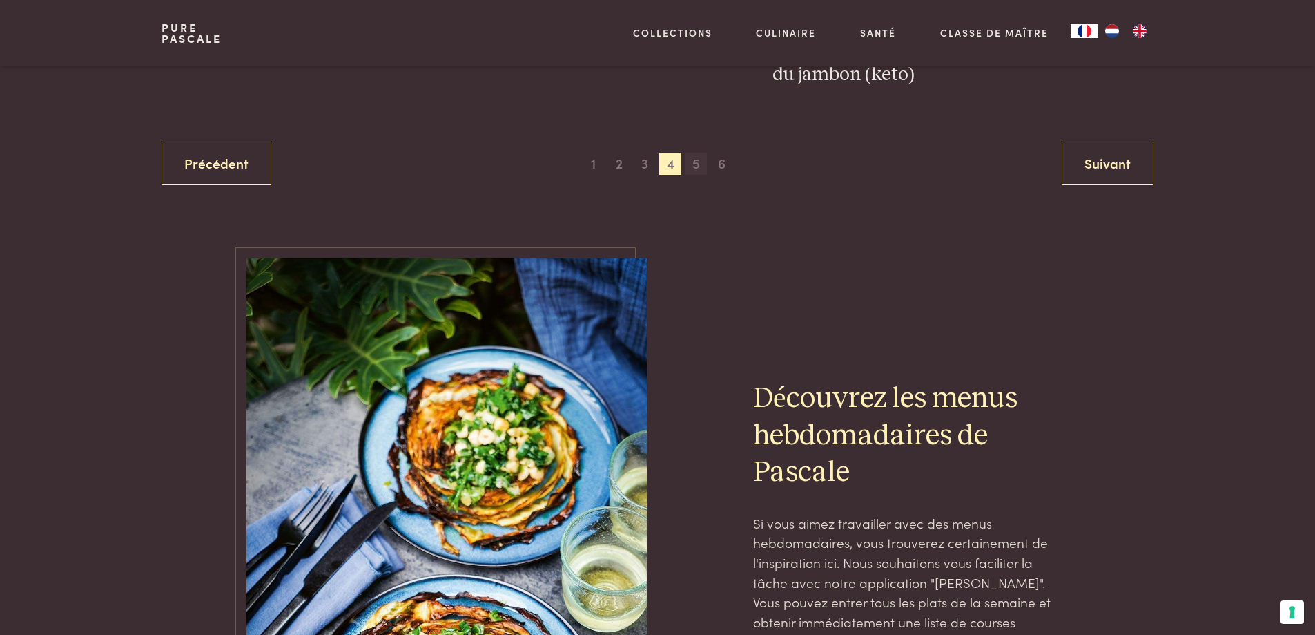
click at [694, 169] on span "5" at bounding box center [696, 164] width 22 height 22
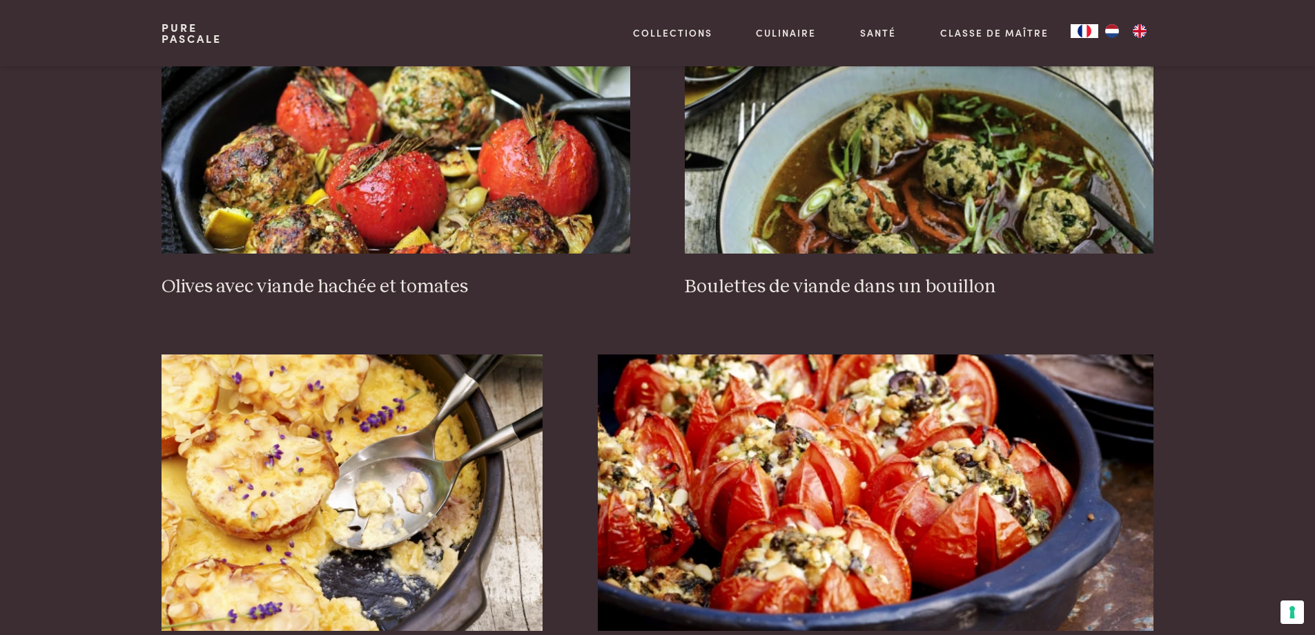
scroll to position [1925, 0]
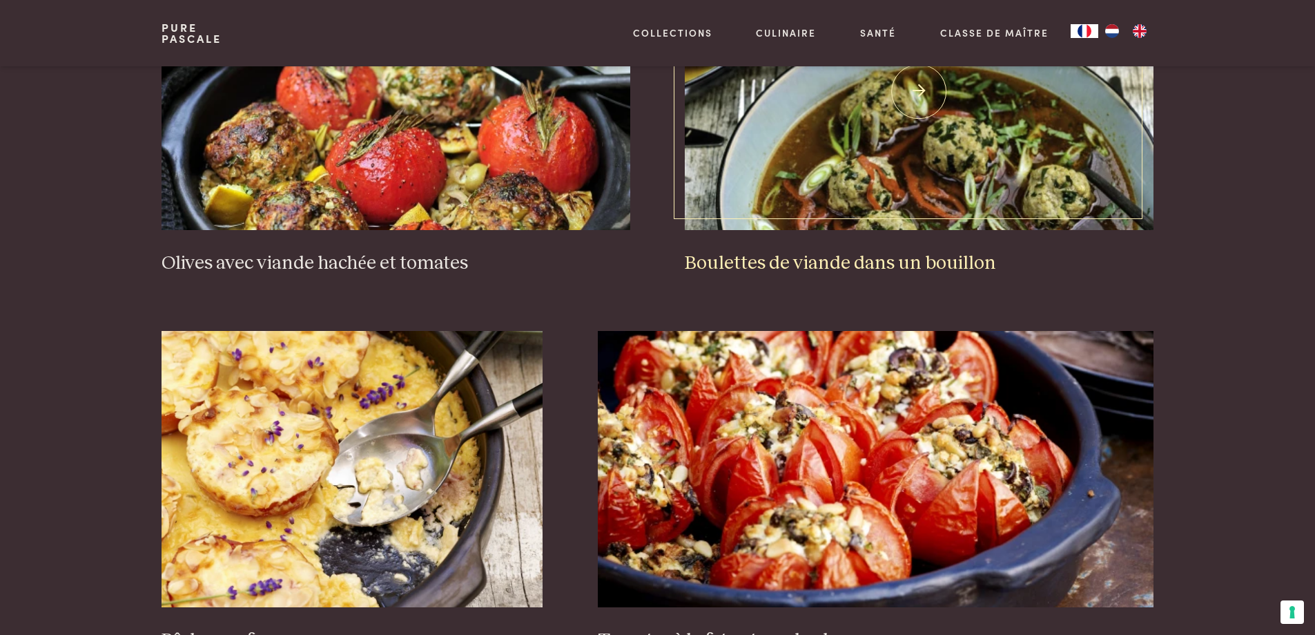
click at [835, 262] on h3 "Boulettes de viande dans un bouillon" at bounding box center [919, 263] width 468 height 24
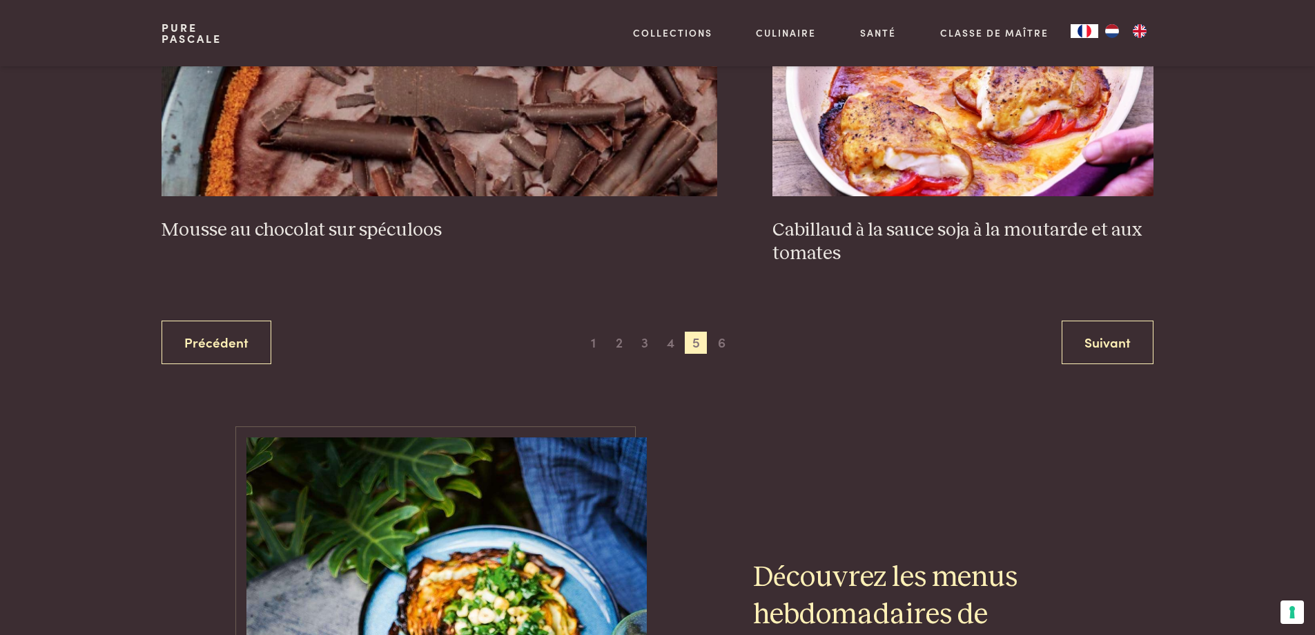
scroll to position [2754, 0]
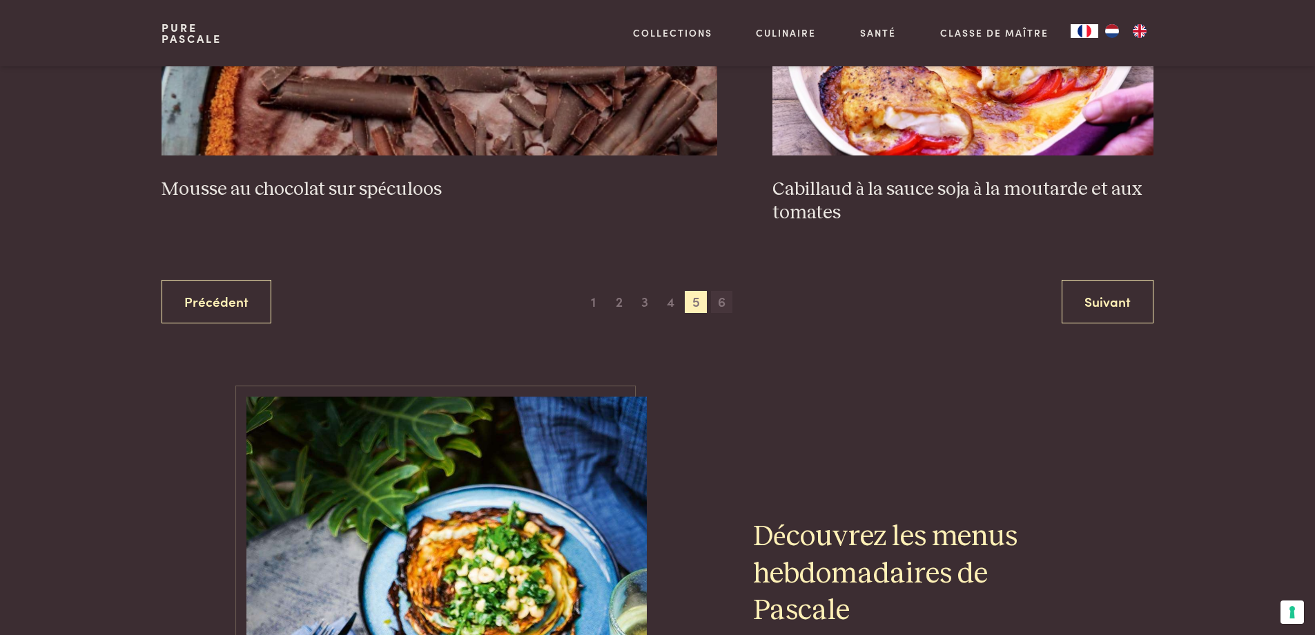
click at [720, 301] on span "6" at bounding box center [722, 302] width 22 height 22
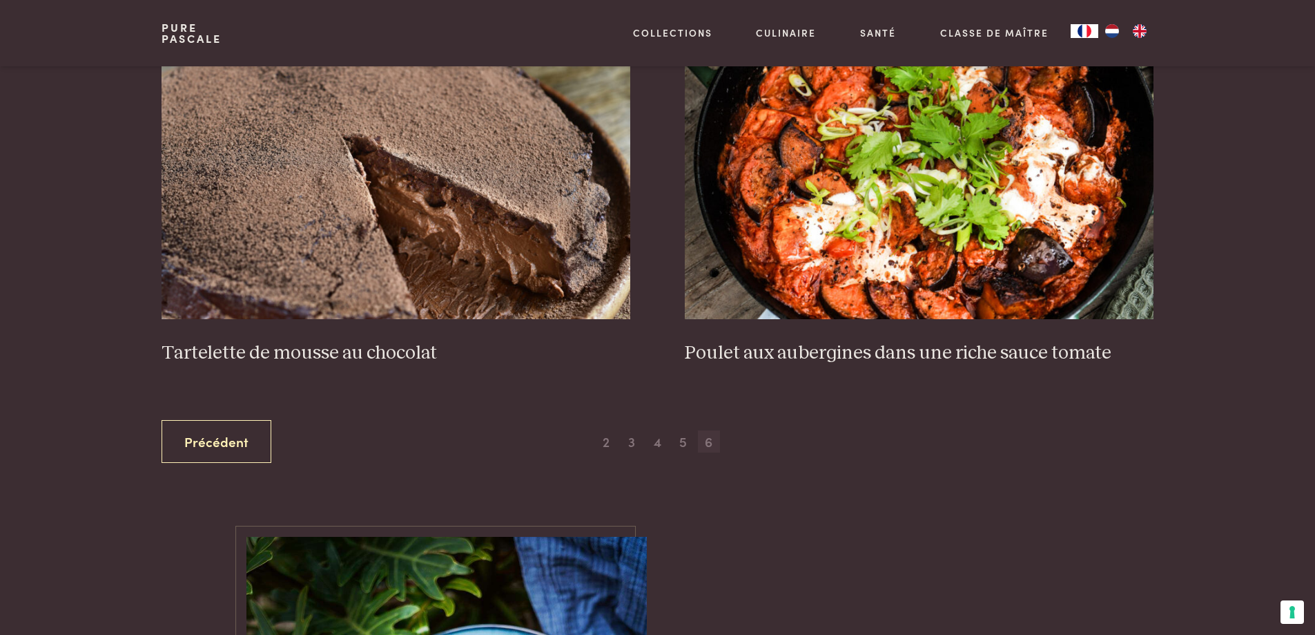
scroll to position [682, 0]
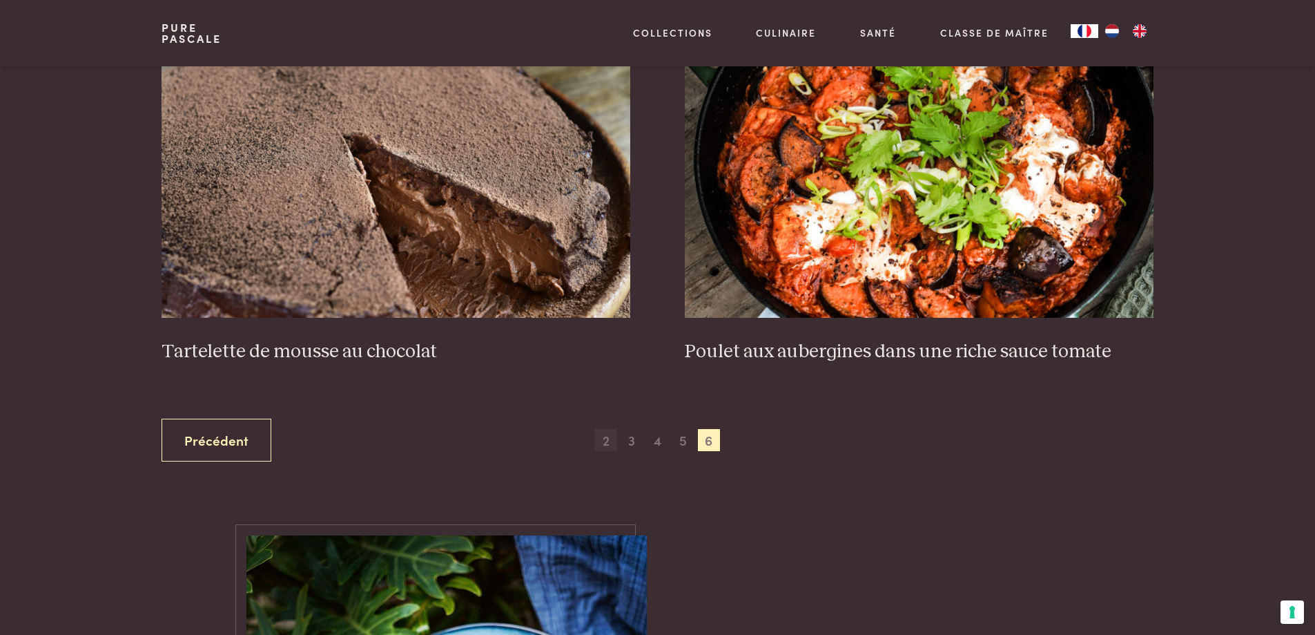
click at [608, 439] on span "2" at bounding box center [606, 440] width 22 height 22
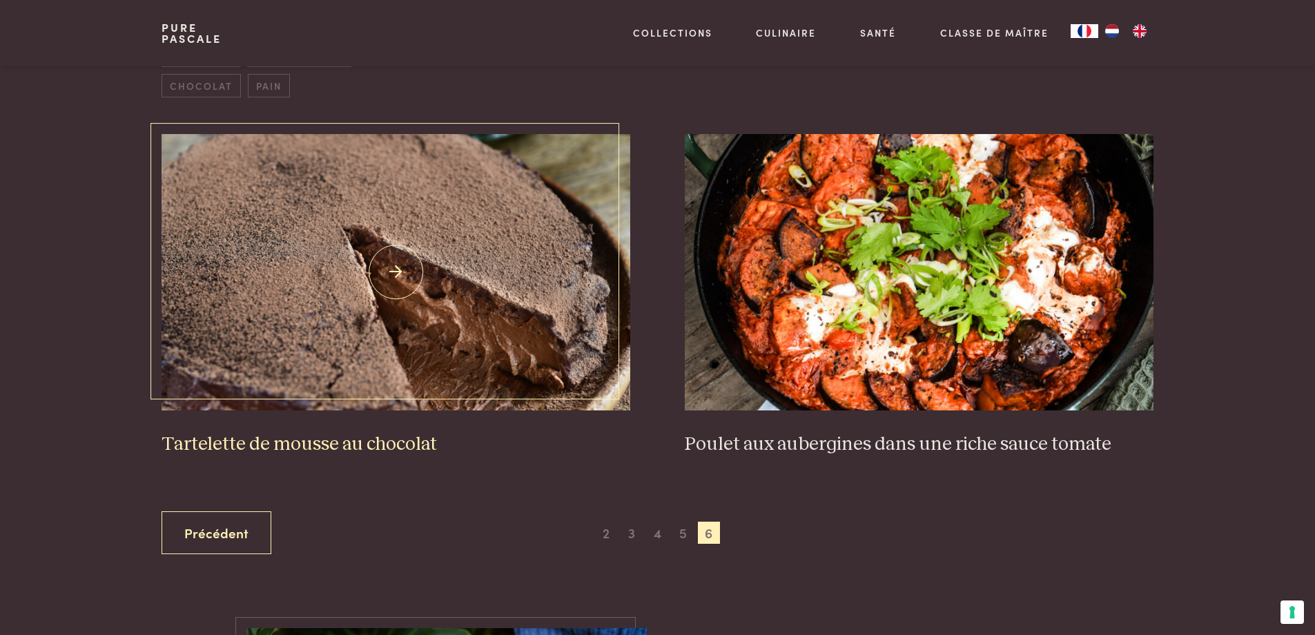
scroll to position [613, 0]
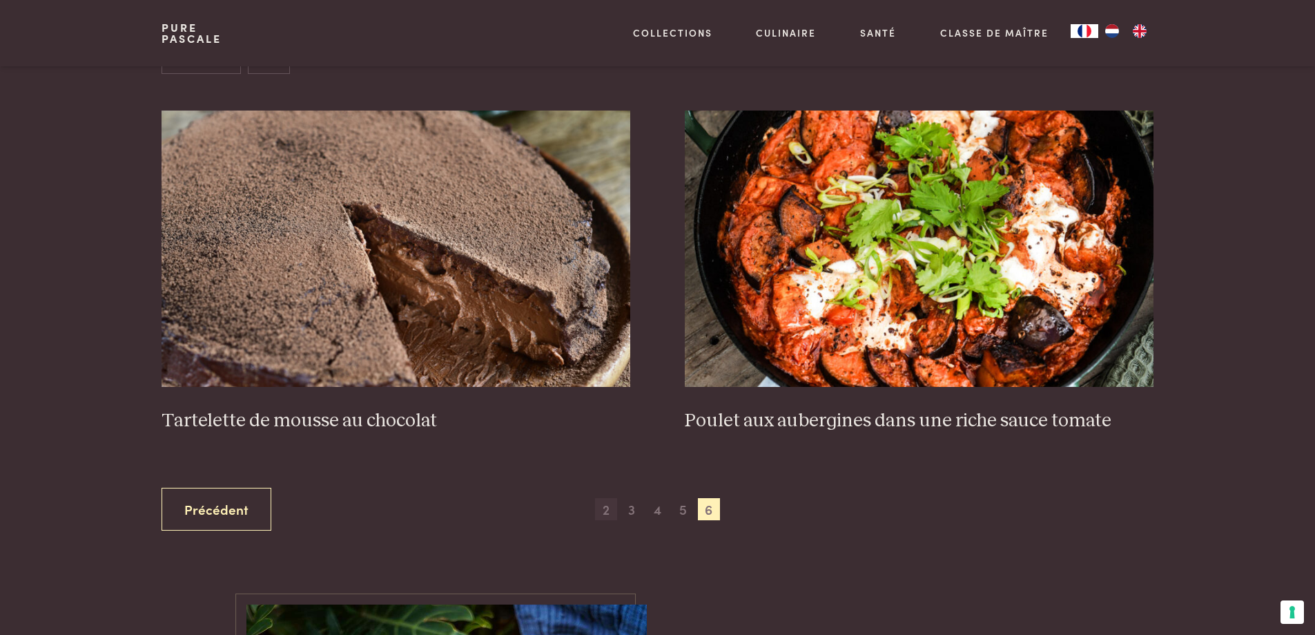
click at [614, 510] on span "2" at bounding box center [606, 509] width 22 height 22
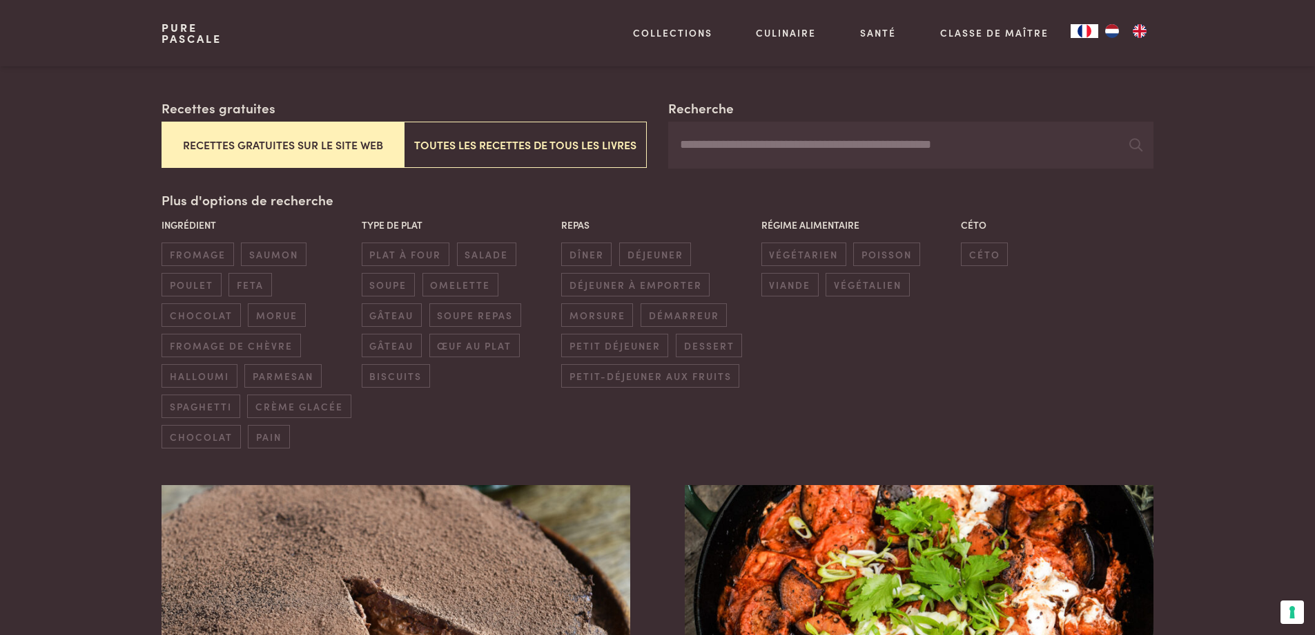
scroll to position [130, 0]
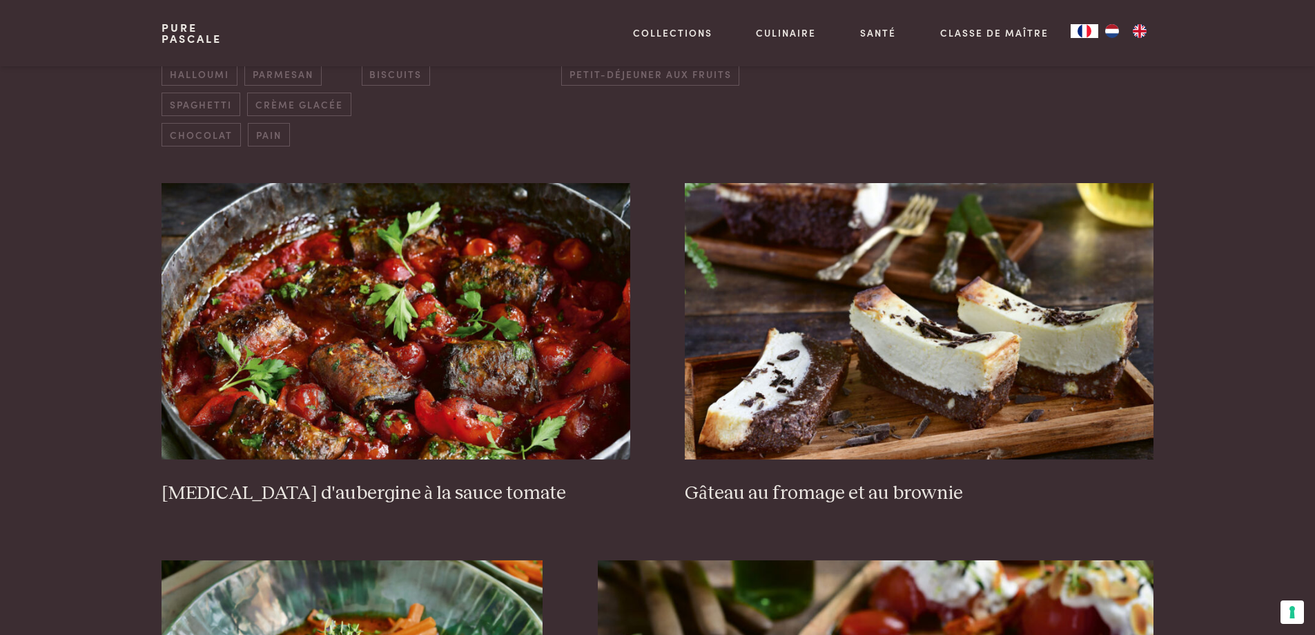
scroll to position [552, 0]
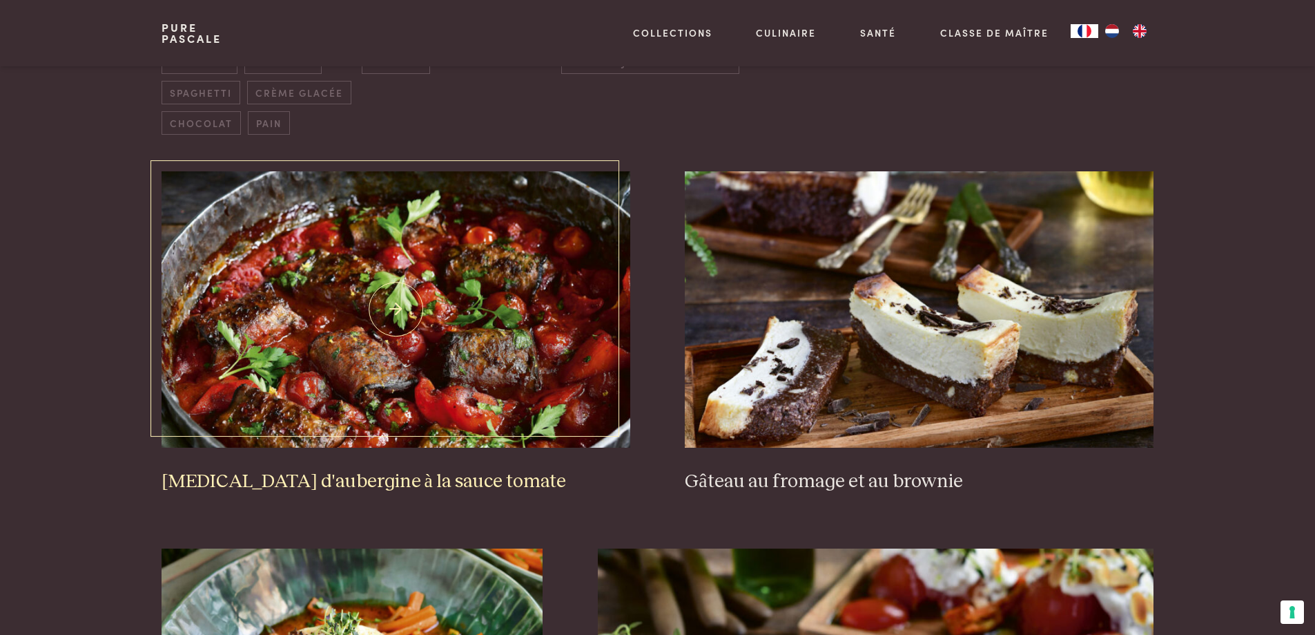
click at [448, 483] on h3 "Rouleaux d'aubergine à la sauce tomate" at bounding box center [396, 482] width 468 height 24
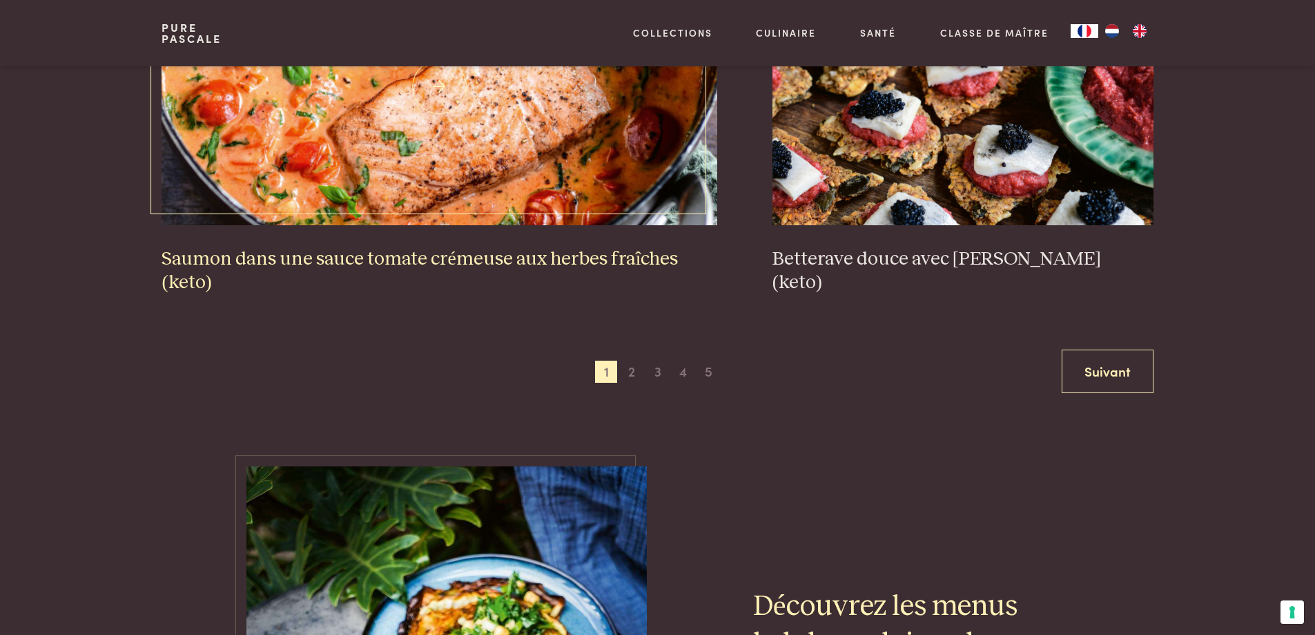
scroll to position [2693, 0]
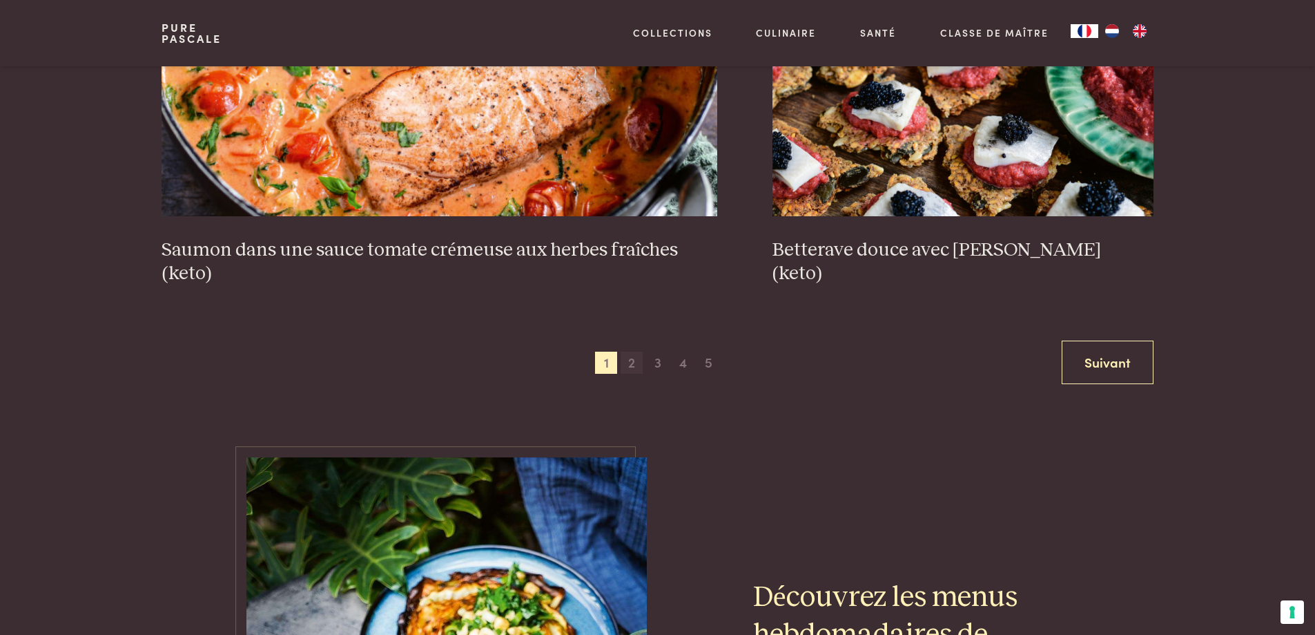
click at [635, 363] on span "2" at bounding box center [632, 362] width 22 height 22
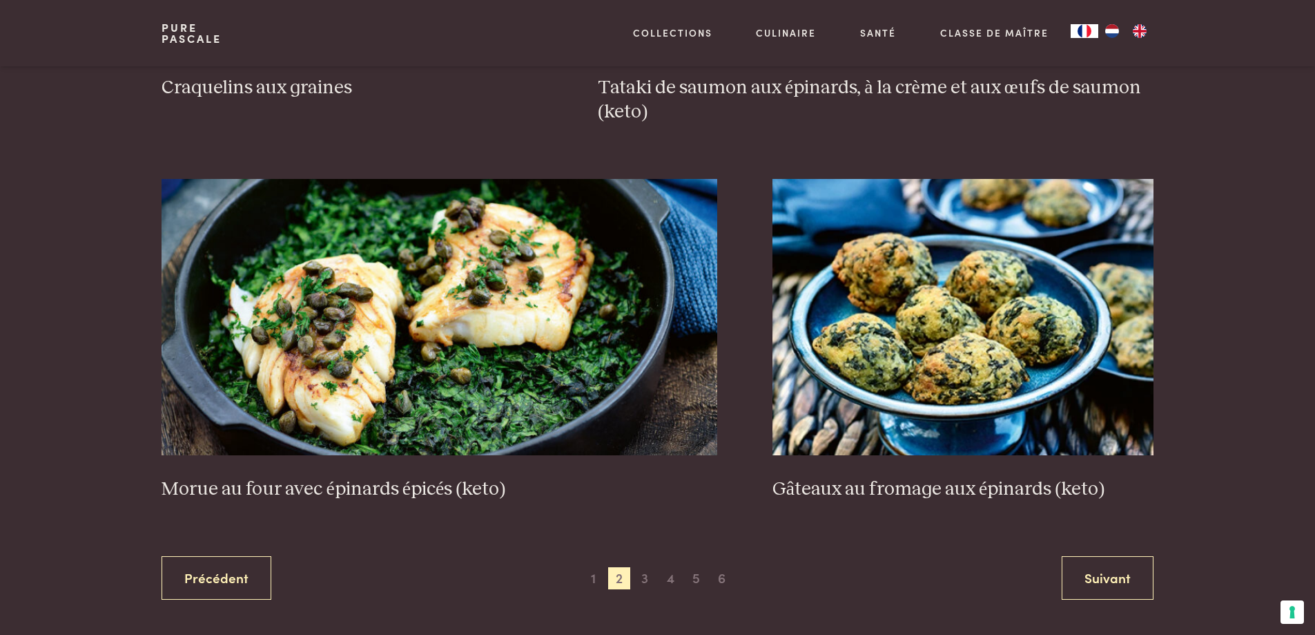
scroll to position [2615, 0]
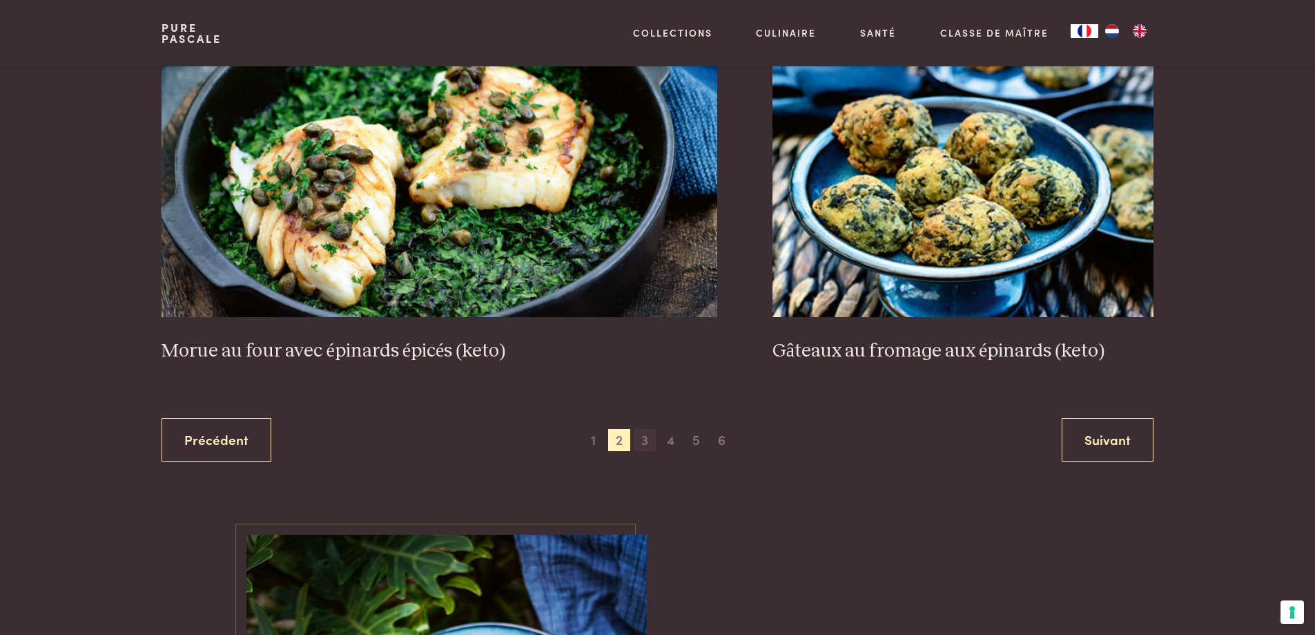
click at [646, 441] on span "3" at bounding box center [645, 440] width 22 height 22
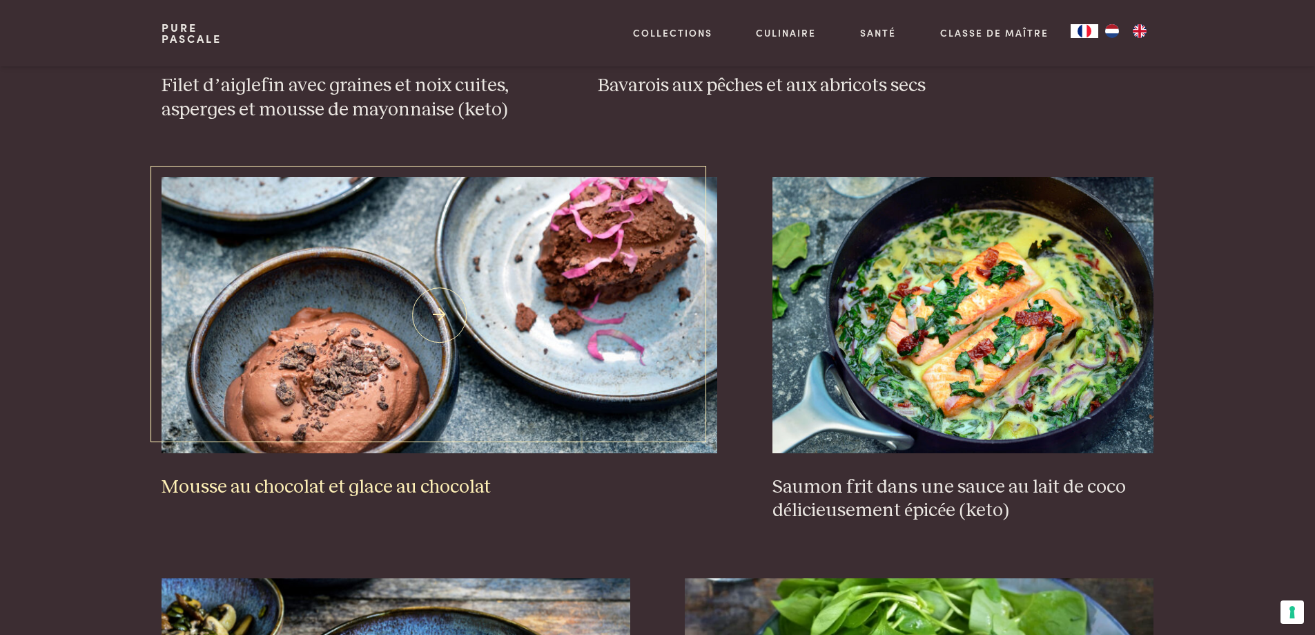
scroll to position [1373, 0]
